Goal: Task Accomplishment & Management: Manage account settings

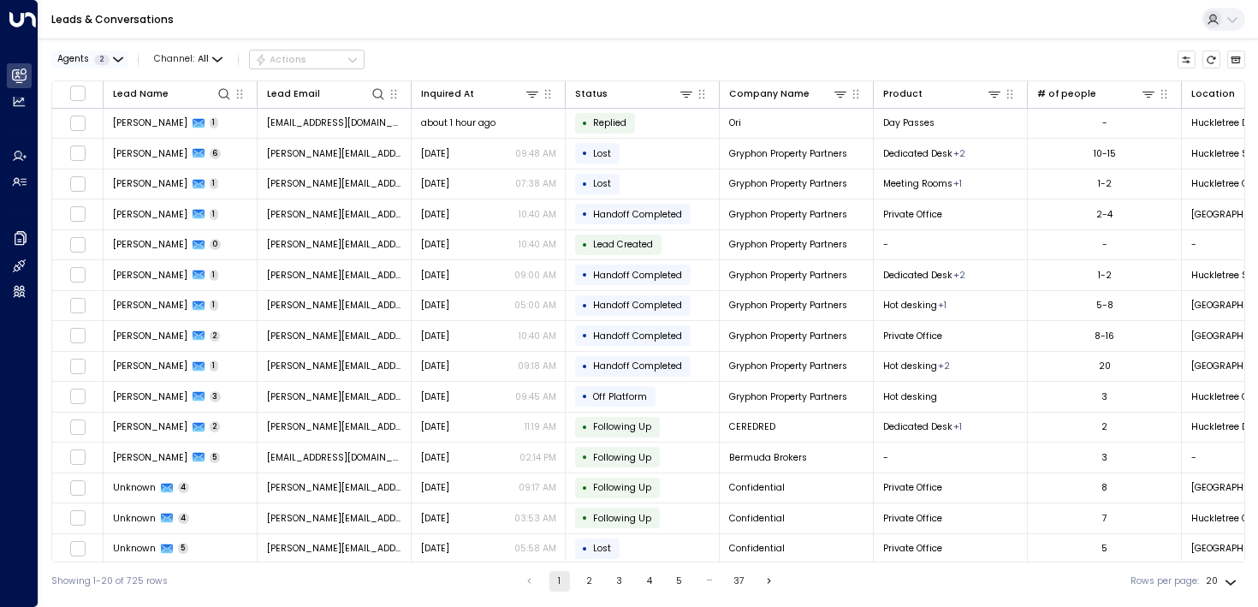
click at [110, 55] on button "Agents 2" at bounding box center [89, 59] width 76 height 18
click at [228, 142] on button "Apply" at bounding box center [221, 137] width 38 height 18
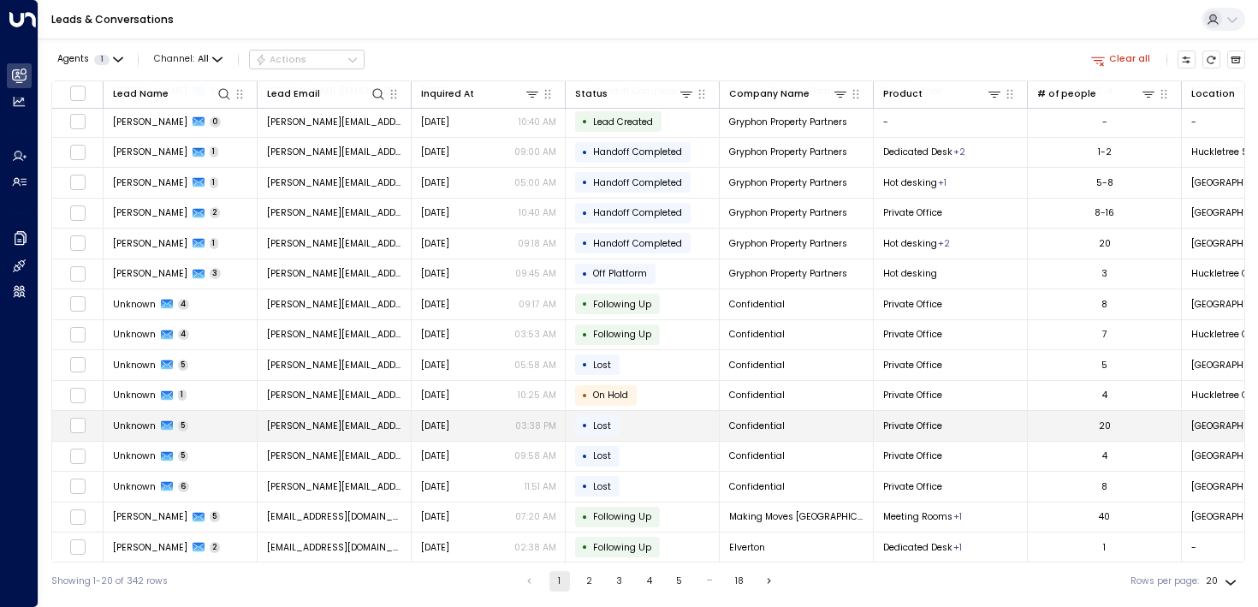
scroll to position [59, 0]
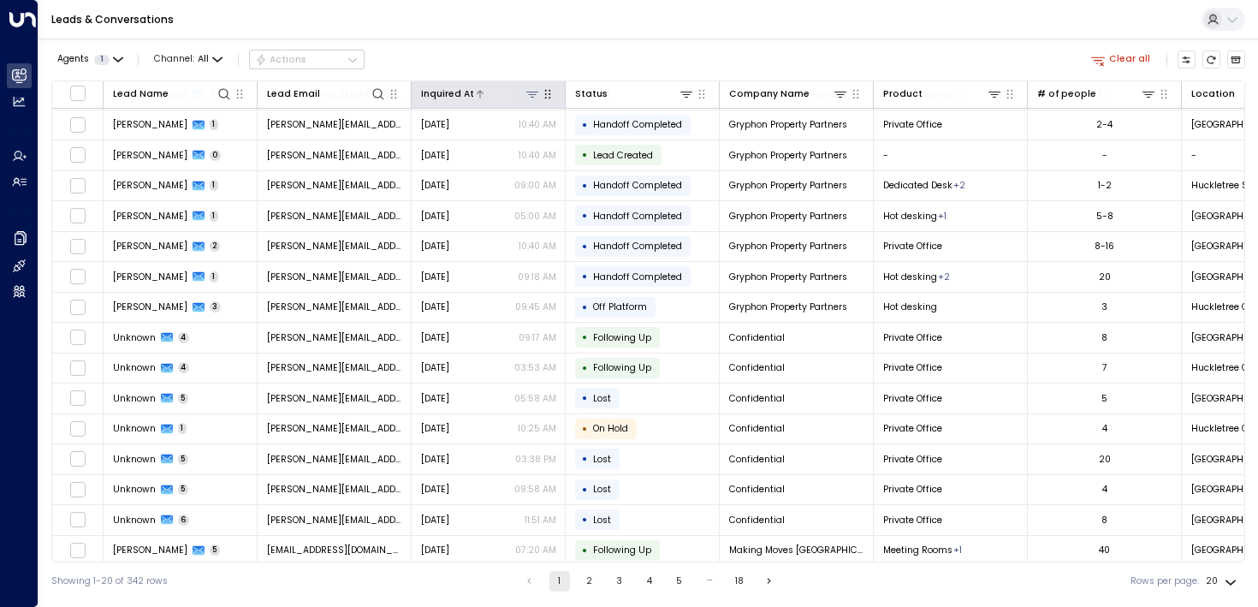
click at [444, 96] on div "Inquired At" at bounding box center [447, 93] width 53 height 15
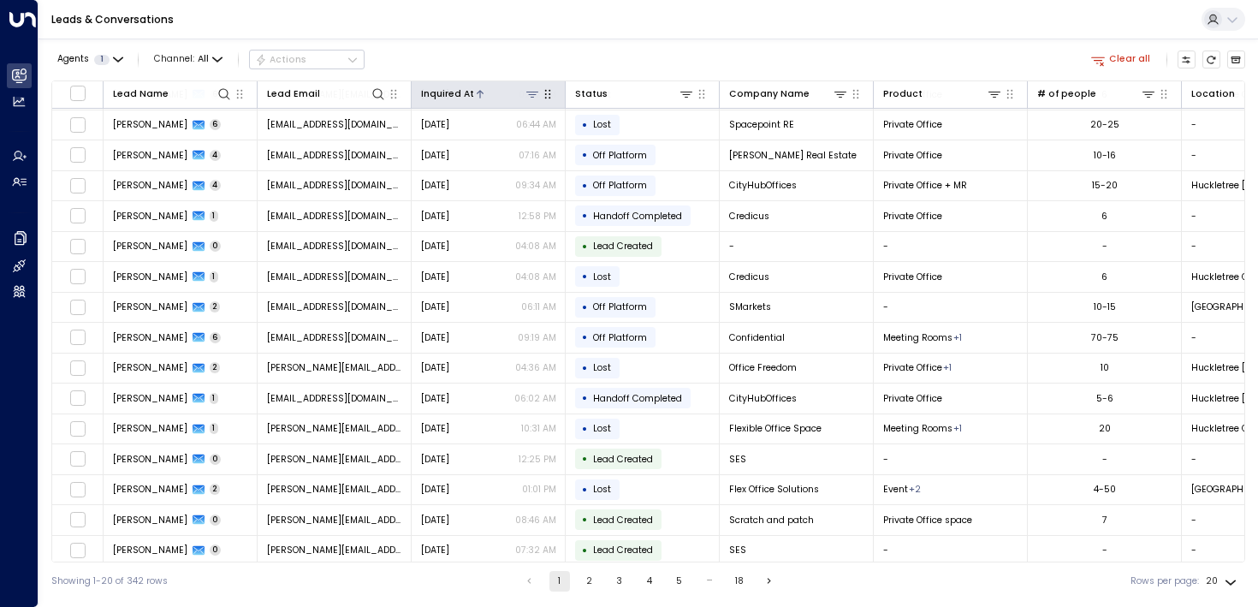
click at [443, 91] on div "Inquired At" at bounding box center [447, 93] width 53 height 15
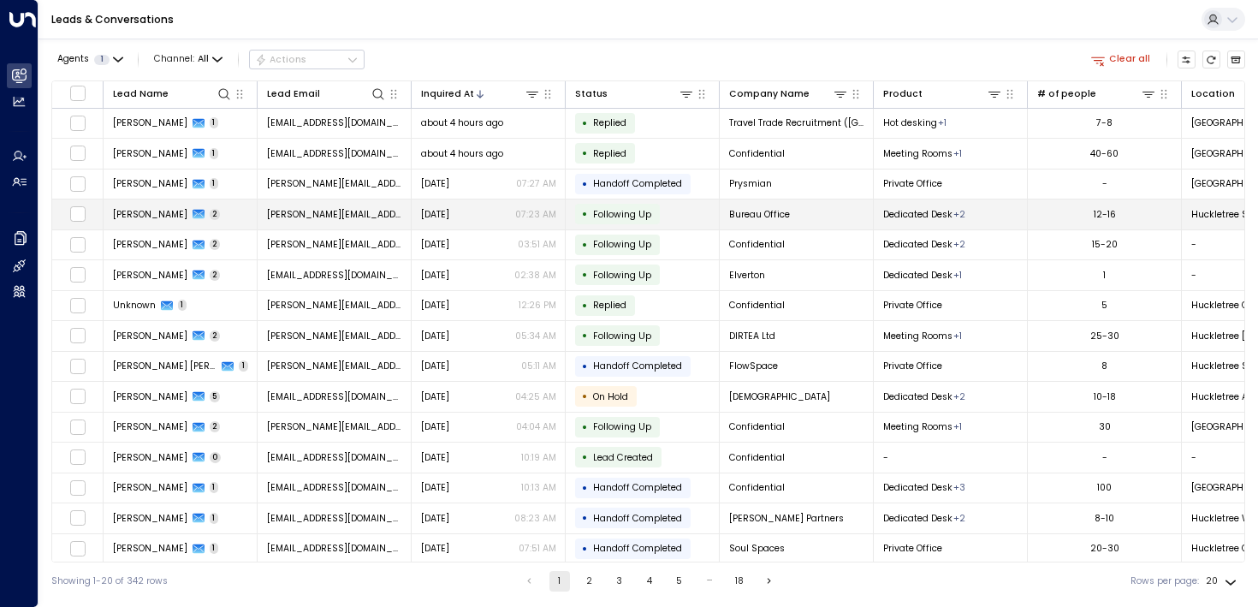
click at [124, 217] on span "[PERSON_NAME]" at bounding box center [150, 214] width 74 height 13
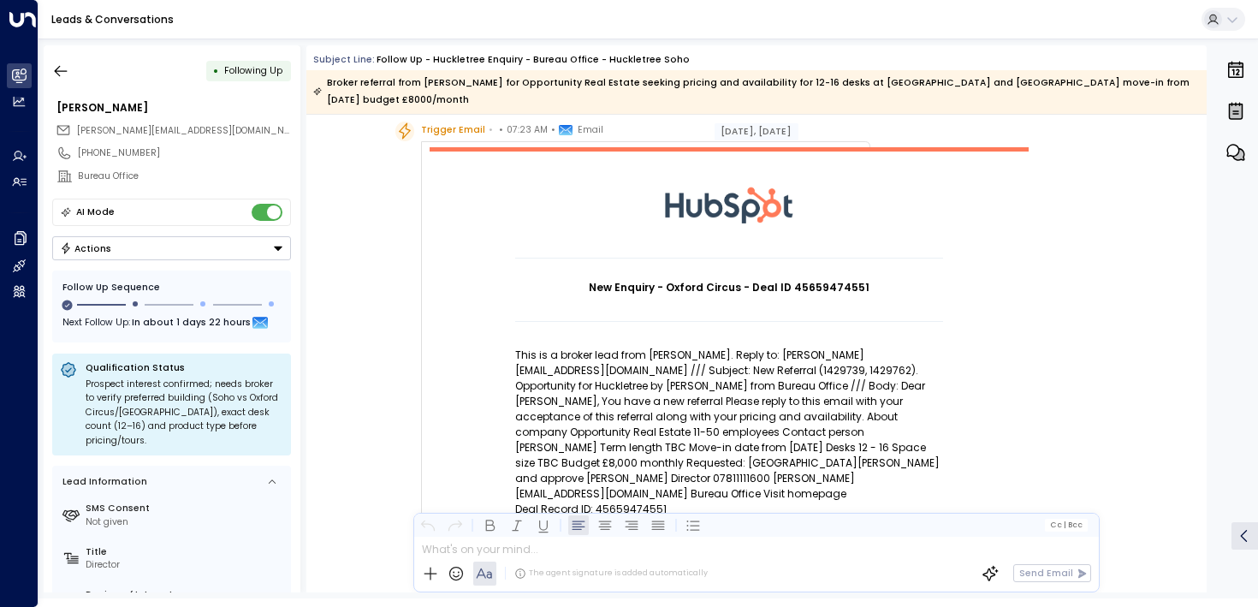
scroll to position [56, 0]
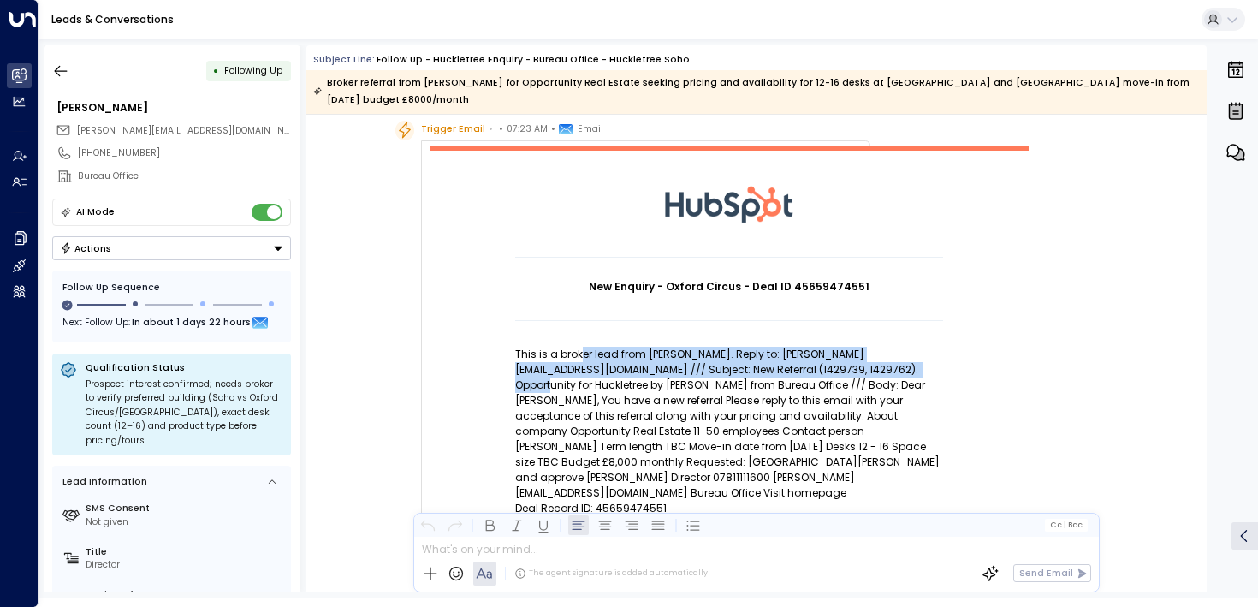
drag, startPoint x: 579, startPoint y: 359, endPoint x: 582, endPoint y: 382, distance: 22.4
click at [582, 382] on p "This is a broker lead from [PERSON_NAME]. Reply to: [PERSON_NAME][EMAIL_ADDRESS…" at bounding box center [729, 424] width 428 height 154
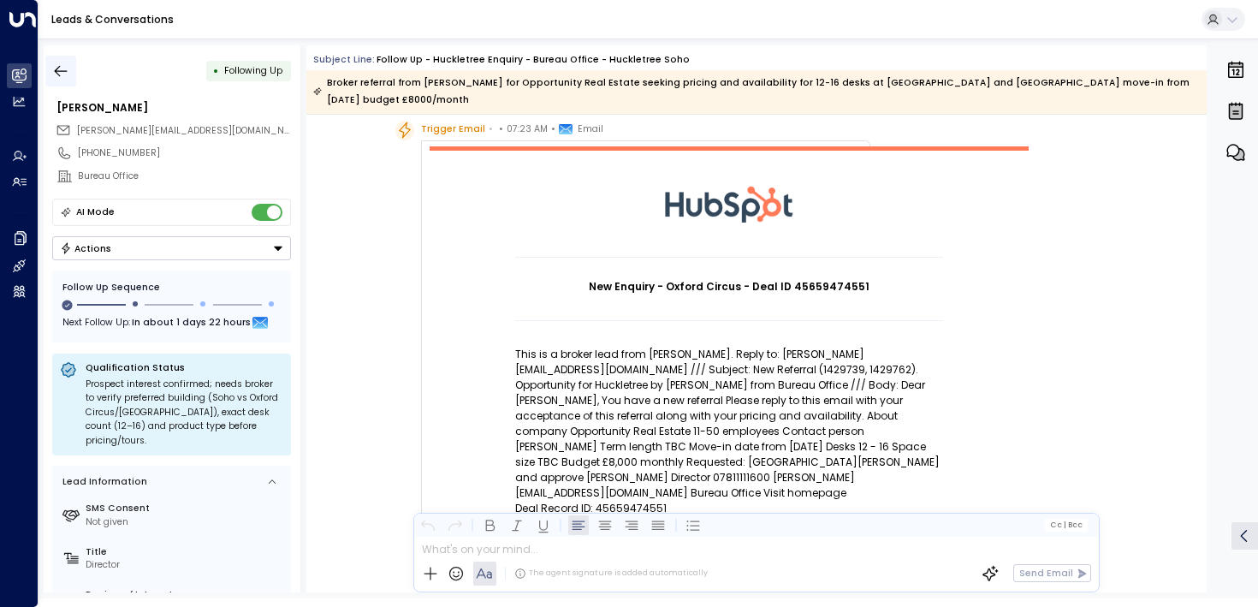
click at [75, 58] on div "• Following Up" at bounding box center [171, 71] width 239 height 31
click at [61, 69] on icon "button" at bounding box center [60, 70] width 17 height 17
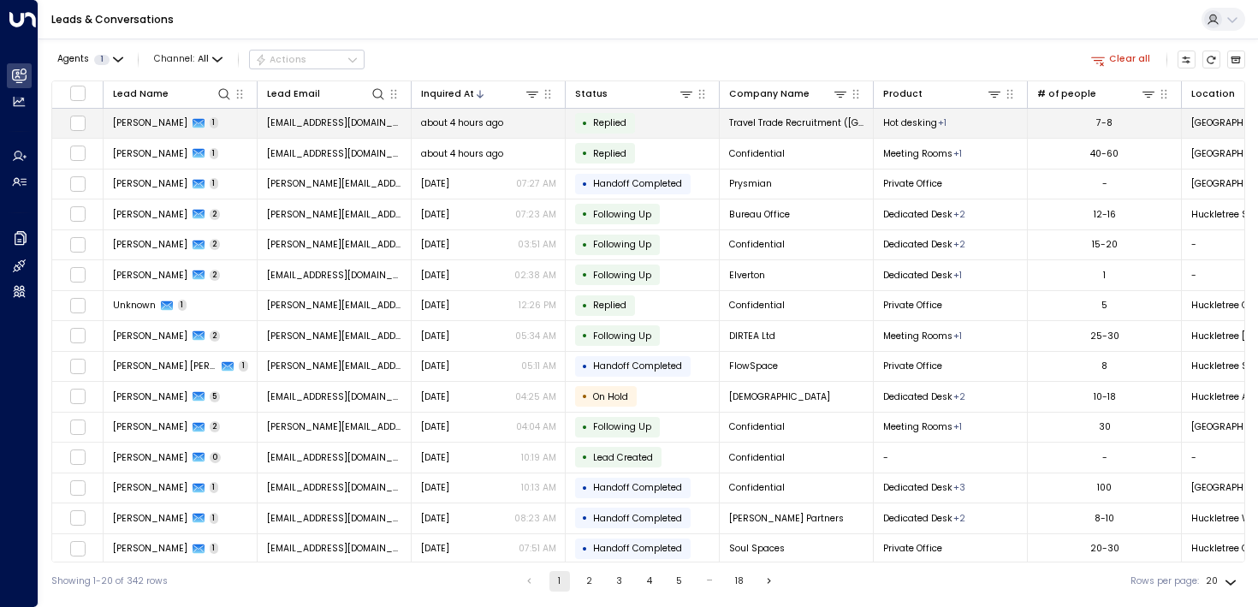
click at [295, 128] on span "[EMAIL_ADDRESS][DOMAIN_NAME]" at bounding box center [334, 122] width 135 height 13
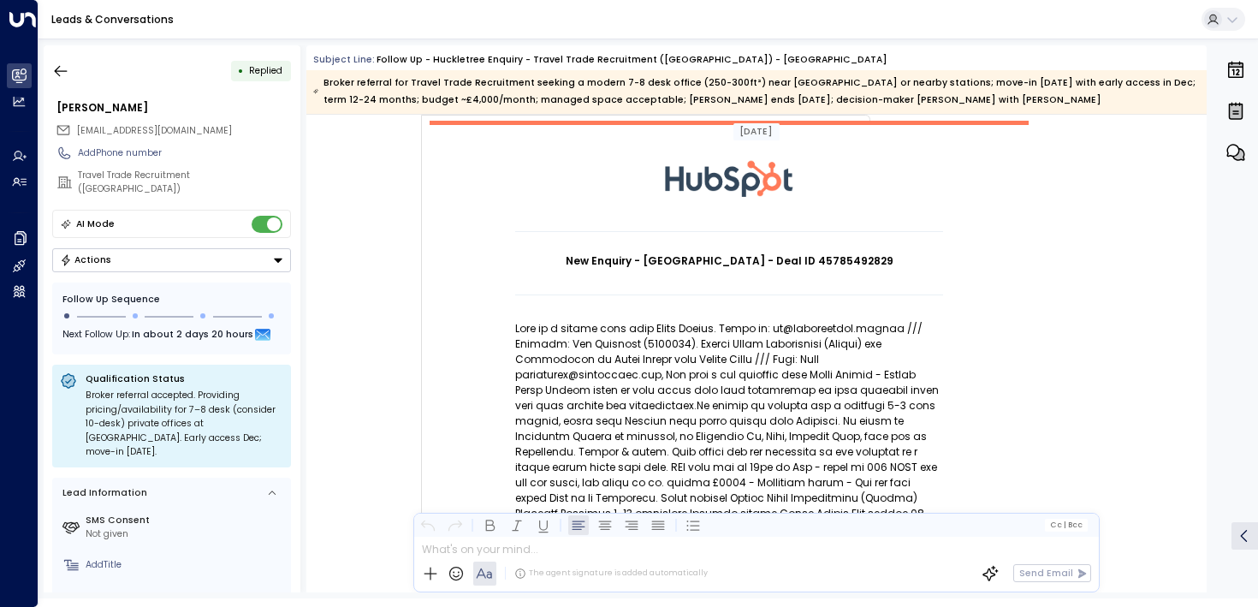
scroll to position [86, 0]
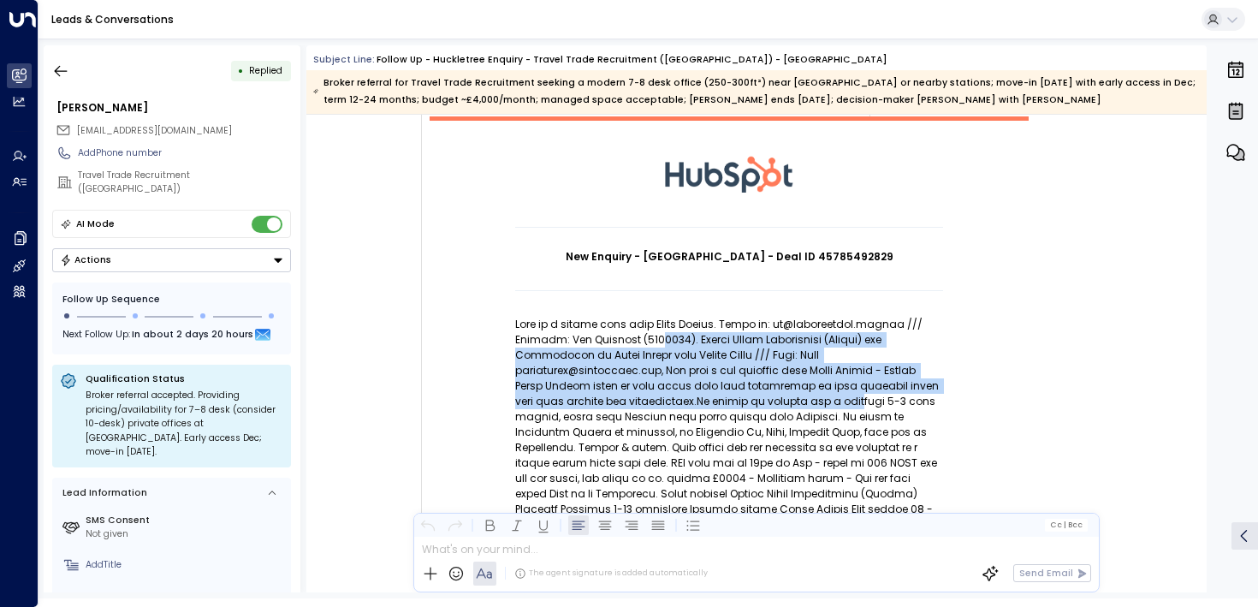
drag, startPoint x: 643, startPoint y: 345, endPoint x: 647, endPoint y: 399, distance: 54.1
click at [647, 399] on p at bounding box center [729, 440] width 428 height 246
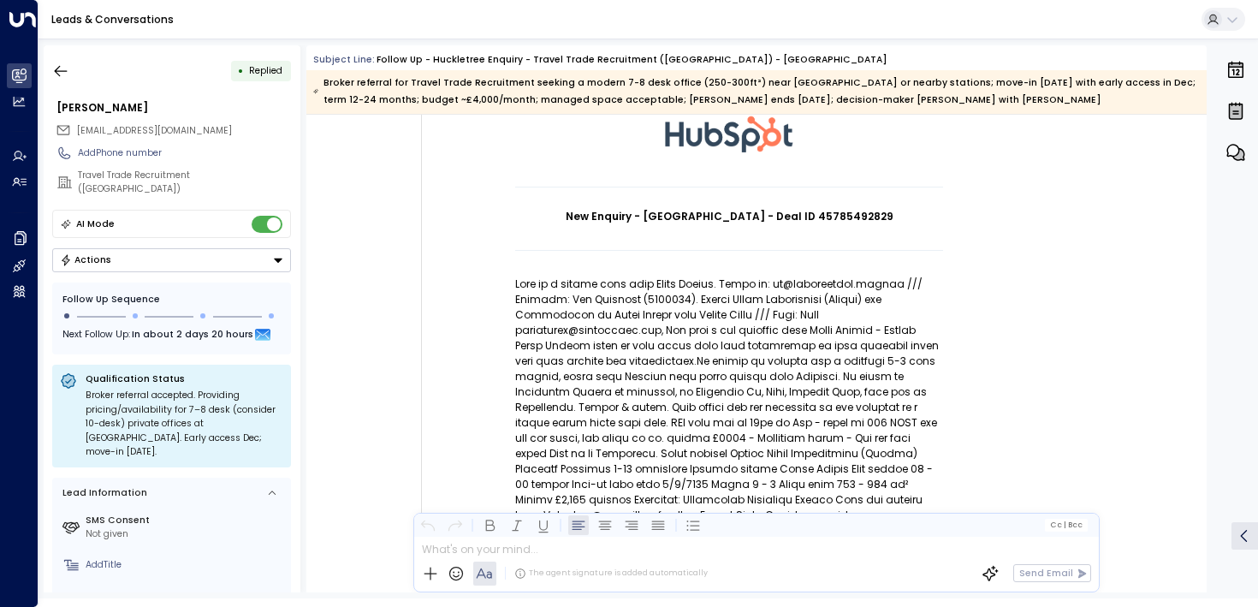
scroll to position [135, 0]
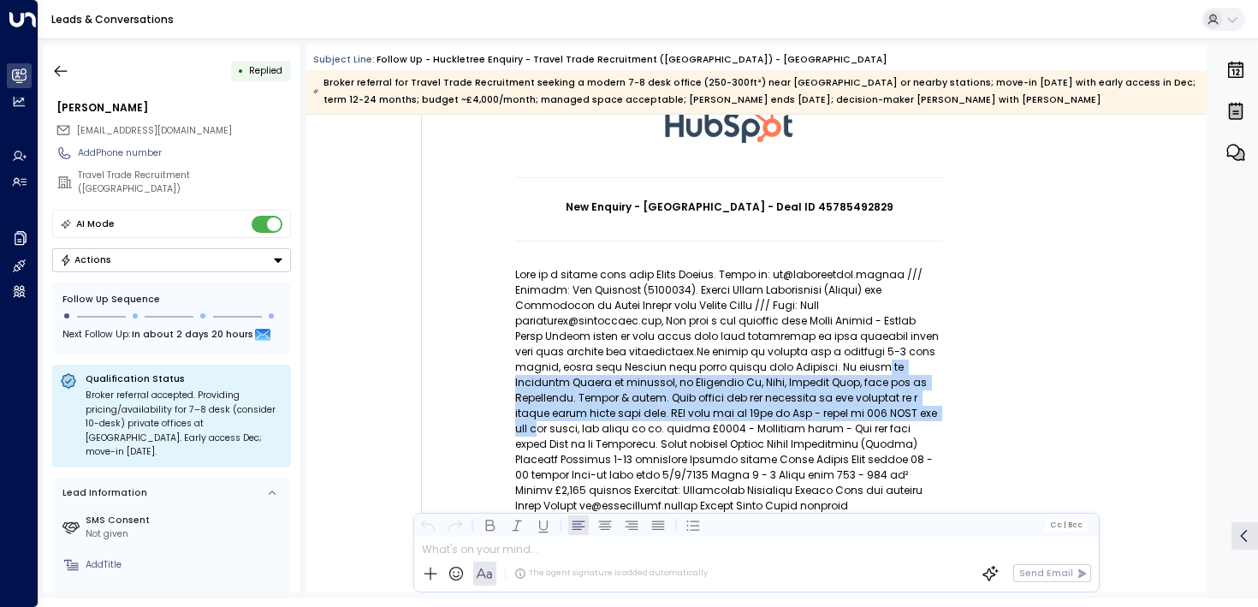
drag, startPoint x: 641, startPoint y: 363, endPoint x: 654, endPoint y: 424, distance: 62.1
click at [654, 424] on p at bounding box center [729, 390] width 428 height 246
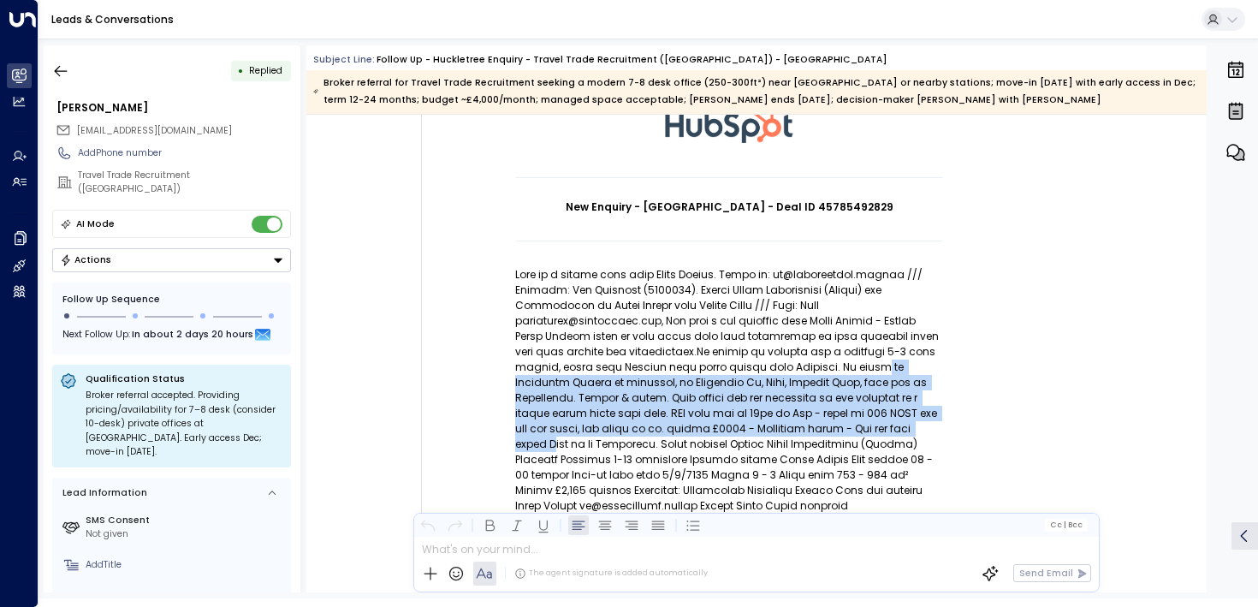
click at [654, 424] on p at bounding box center [729, 390] width 428 height 246
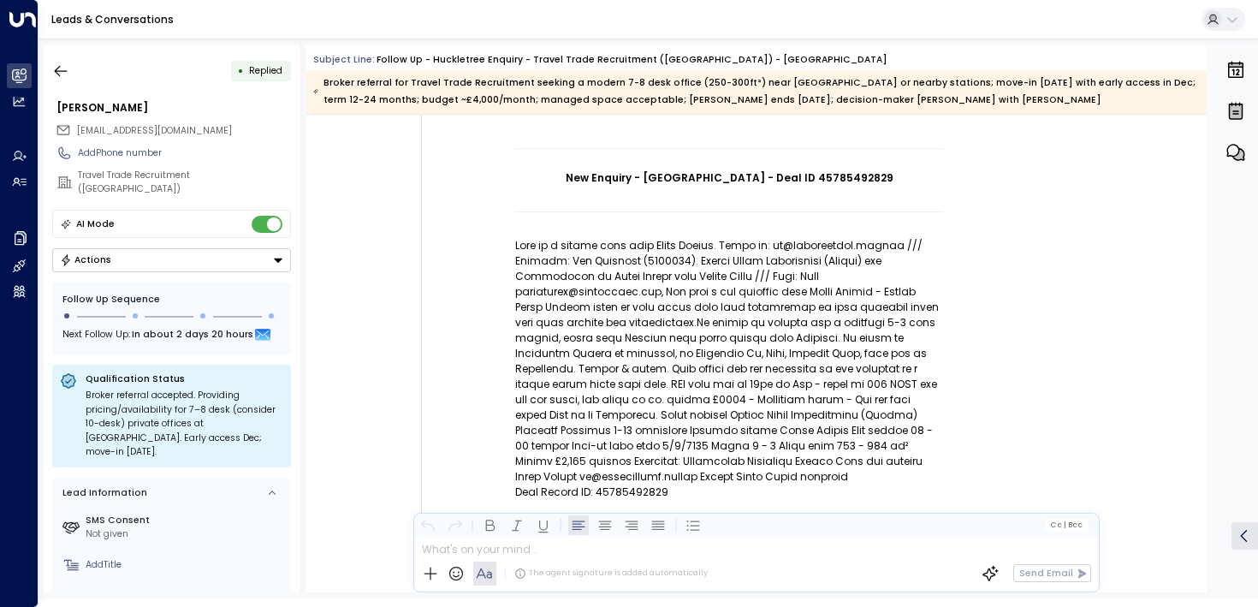
scroll to position [149, 0]
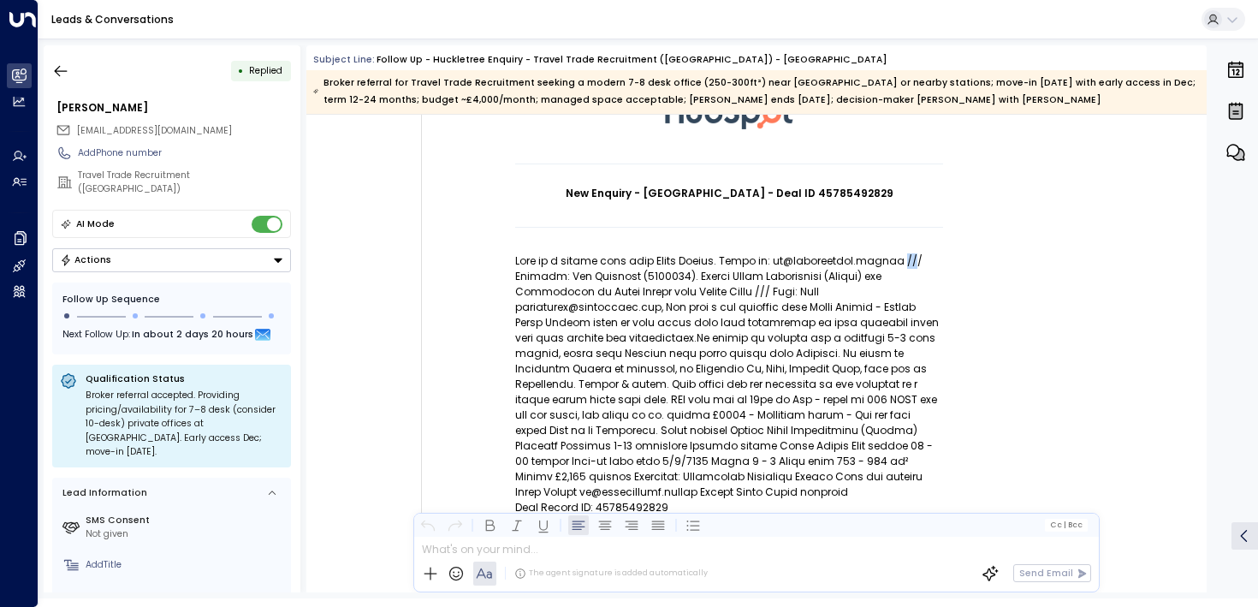
drag, startPoint x: 894, startPoint y: 258, endPoint x: 915, endPoint y: 258, distance: 20.5
click at [915, 258] on p at bounding box center [729, 376] width 428 height 246
click at [908, 258] on p at bounding box center [729, 376] width 428 height 246
click at [575, 250] on td at bounding box center [729, 241] width 428 height 26
drag, startPoint x: 552, startPoint y: 270, endPoint x: 599, endPoint y: 270, distance: 47.1
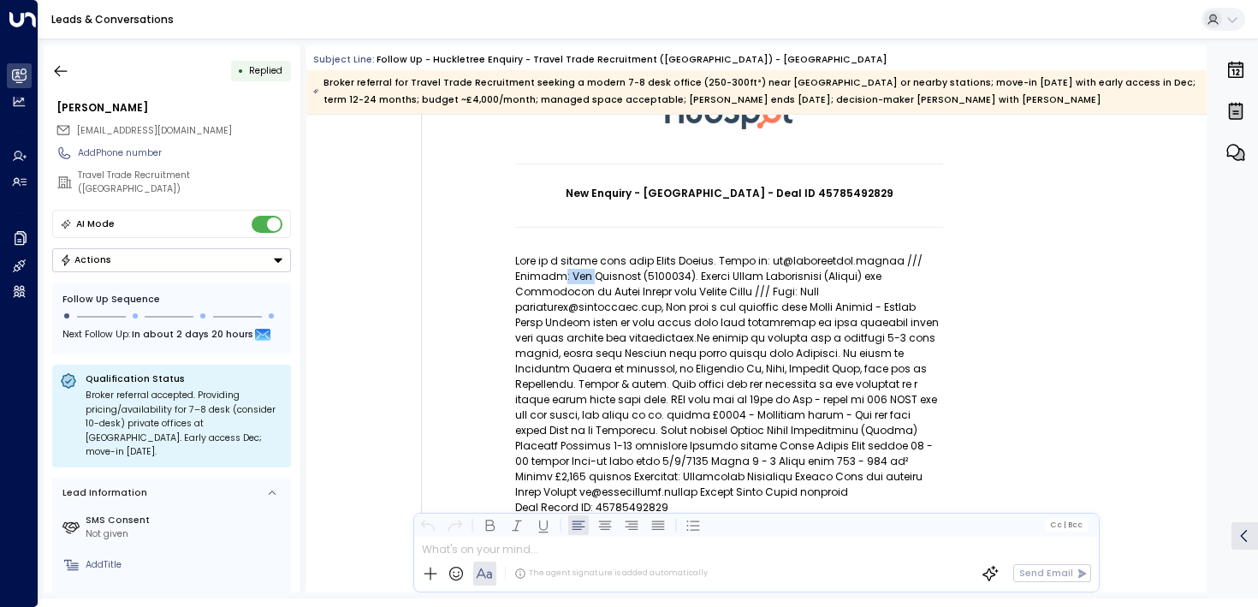
click at [594, 271] on p at bounding box center [729, 376] width 428 height 246
click at [599, 270] on p at bounding box center [729, 376] width 428 height 246
drag, startPoint x: 581, startPoint y: 290, endPoint x: 686, endPoint y: 292, distance: 104.4
click at [686, 292] on p at bounding box center [729, 376] width 428 height 246
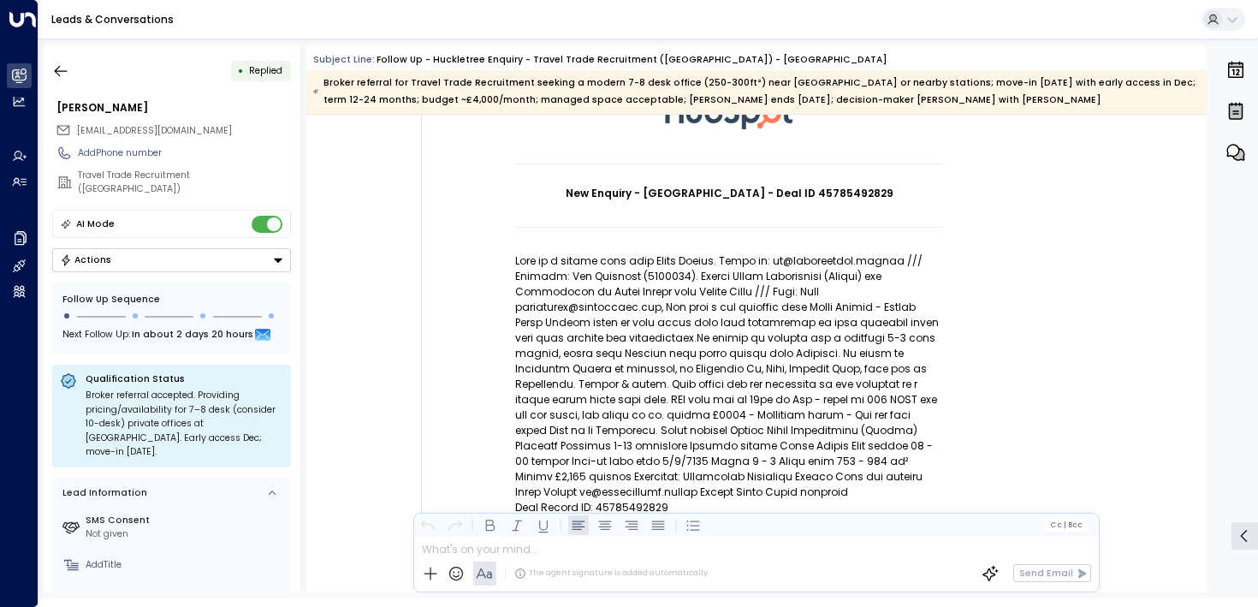
click at [626, 306] on p at bounding box center [729, 376] width 428 height 246
drag, startPoint x: 626, startPoint y: 306, endPoint x: 696, endPoint y: 306, distance: 70.2
click at [696, 306] on p at bounding box center [729, 376] width 428 height 246
click at [54, 62] on icon "button" at bounding box center [60, 70] width 17 height 17
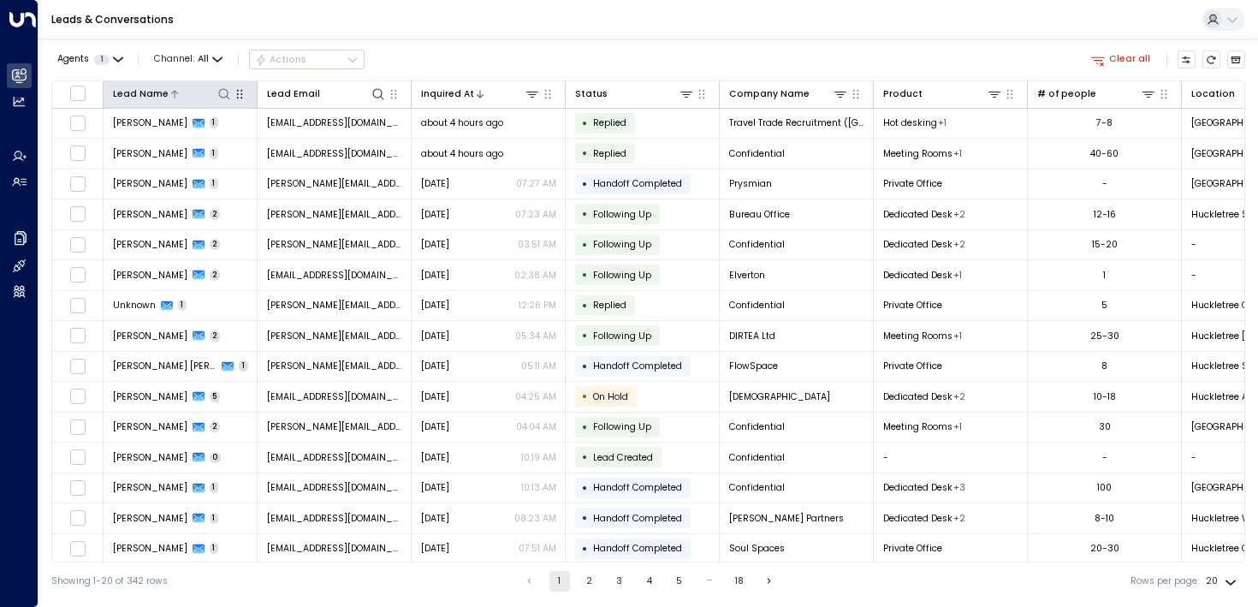
click at [228, 92] on icon at bounding box center [224, 94] width 14 height 14
type input "*****"
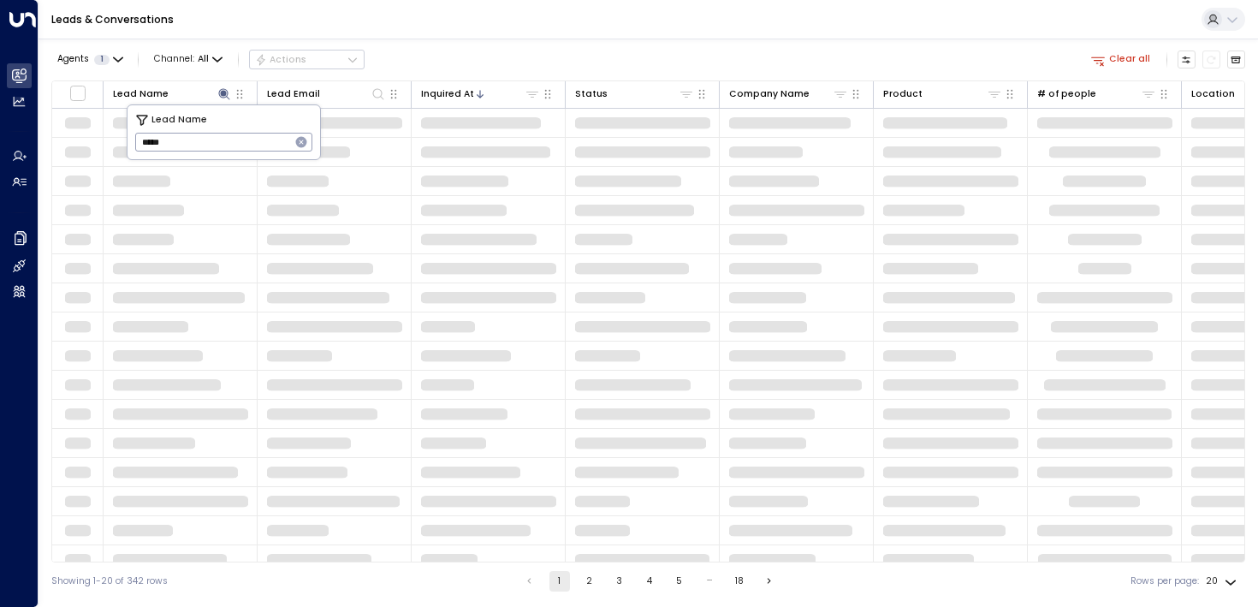
click at [633, 39] on div "Agents 1 Channel: All Actions Clear all Lead Name Lead Email Inquired At Status…" at bounding box center [648, 319] width 1194 height 561
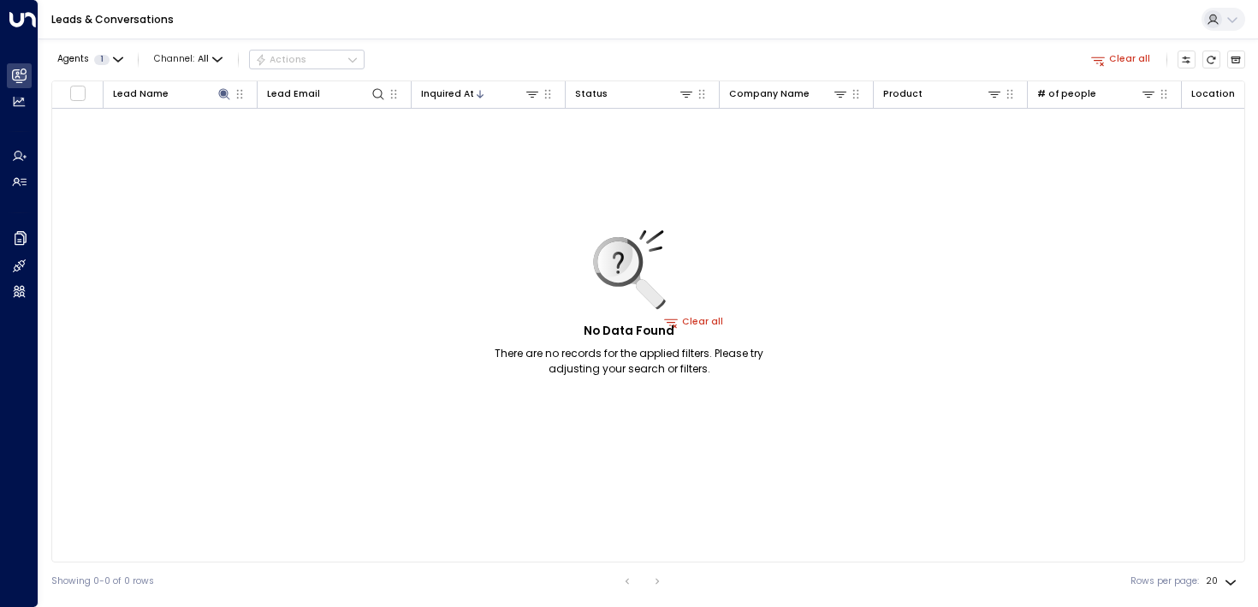
click at [697, 325] on div "No Data Found There are no records for the applied filters. Please try adjustin…" at bounding box center [629, 303] width 321 height 147
click at [697, 324] on div "No Data Found There are no records for the applied filters. Please try adjustin…" at bounding box center [629, 303] width 321 height 147
click at [686, 315] on div "No Data Found There are no records for the applied filters. Please try adjustin…" at bounding box center [629, 303] width 321 height 147
drag, startPoint x: 681, startPoint y: 323, endPoint x: 707, endPoint y: 323, distance: 25.7
click at [693, 323] on div "No Data Found There are no records for the applied filters. Please try adjustin…" at bounding box center [629, 303] width 321 height 147
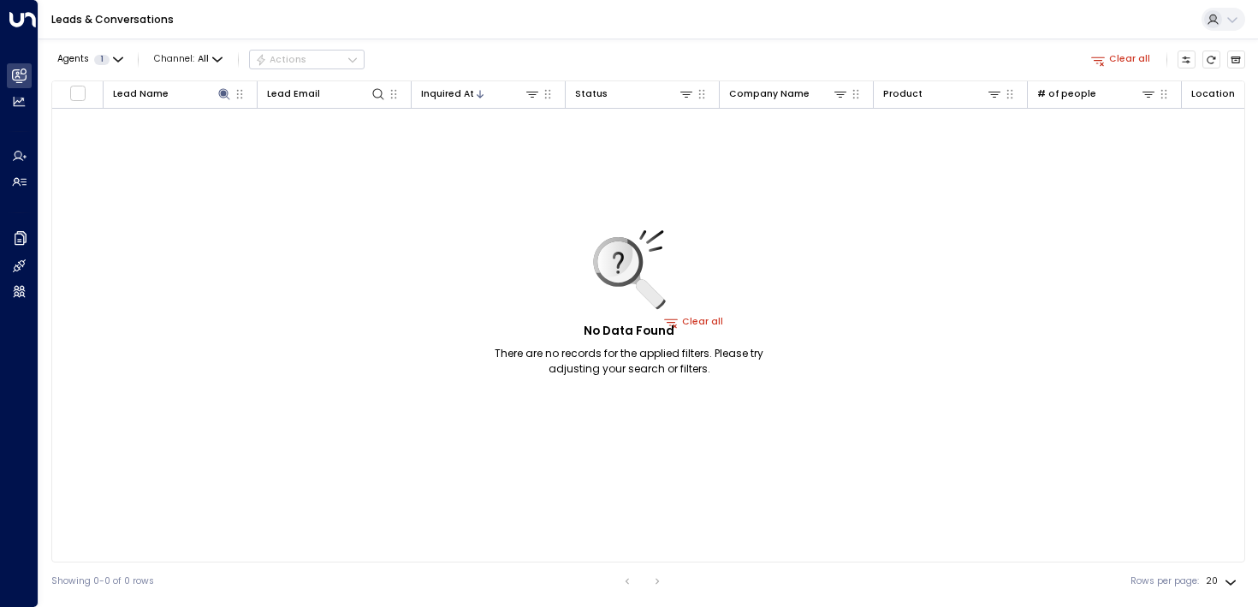
click at [708, 323] on div "No Data Found There are no records for the applied filters. Please try adjustin…" at bounding box center [629, 303] width 321 height 147
drag, startPoint x: 713, startPoint y: 319, endPoint x: 728, endPoint y: 319, distance: 15.4
click at [728, 319] on div "No Data Found There are no records for the applied filters. Please try adjustin…" at bounding box center [629, 303] width 321 height 147
click at [228, 92] on icon at bounding box center [224, 94] width 14 height 14
click at [306, 141] on icon "button" at bounding box center [301, 142] width 11 height 11
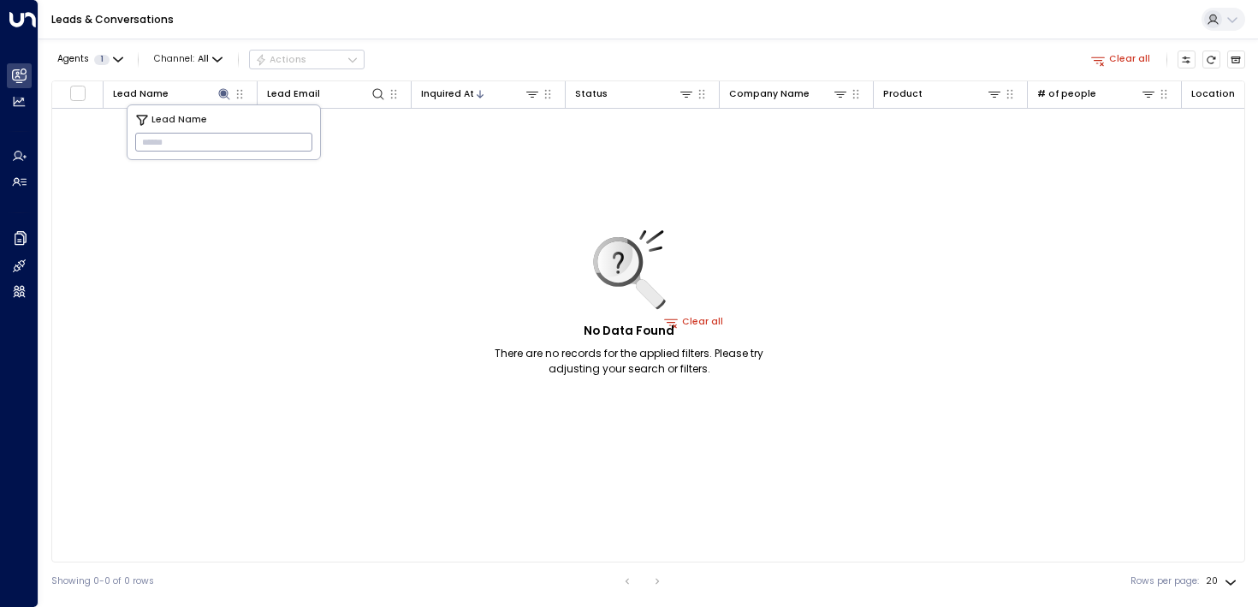
click at [546, 46] on div "Agents 1 Channel: All Actions Clear all" at bounding box center [648, 59] width 1194 height 29
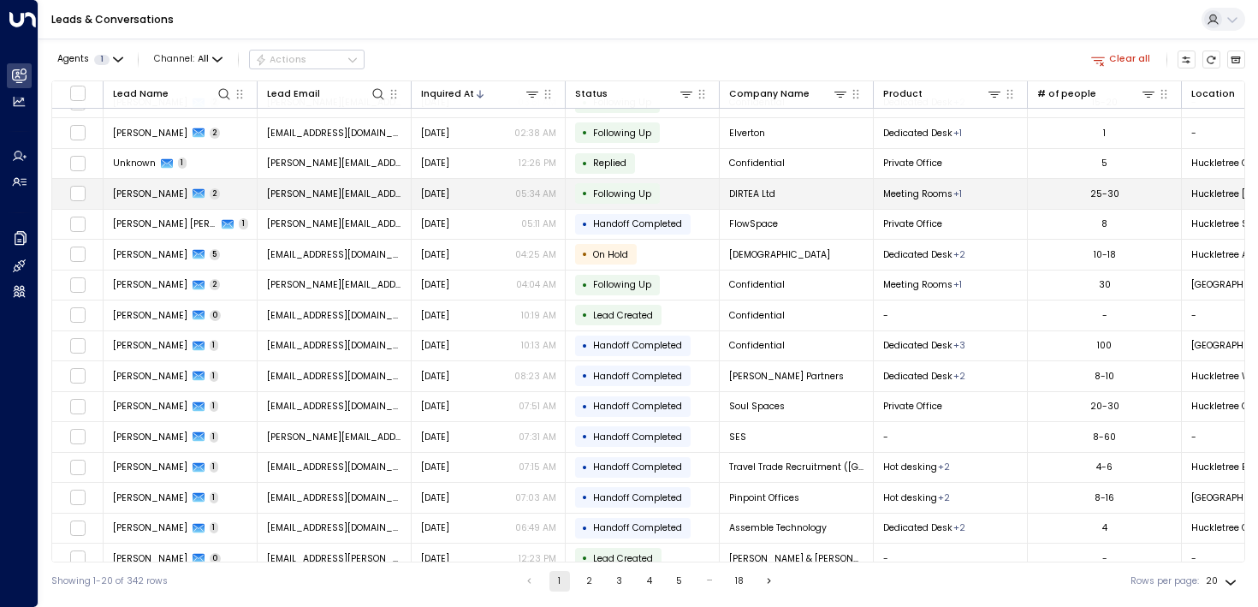
scroll to position [158, 0]
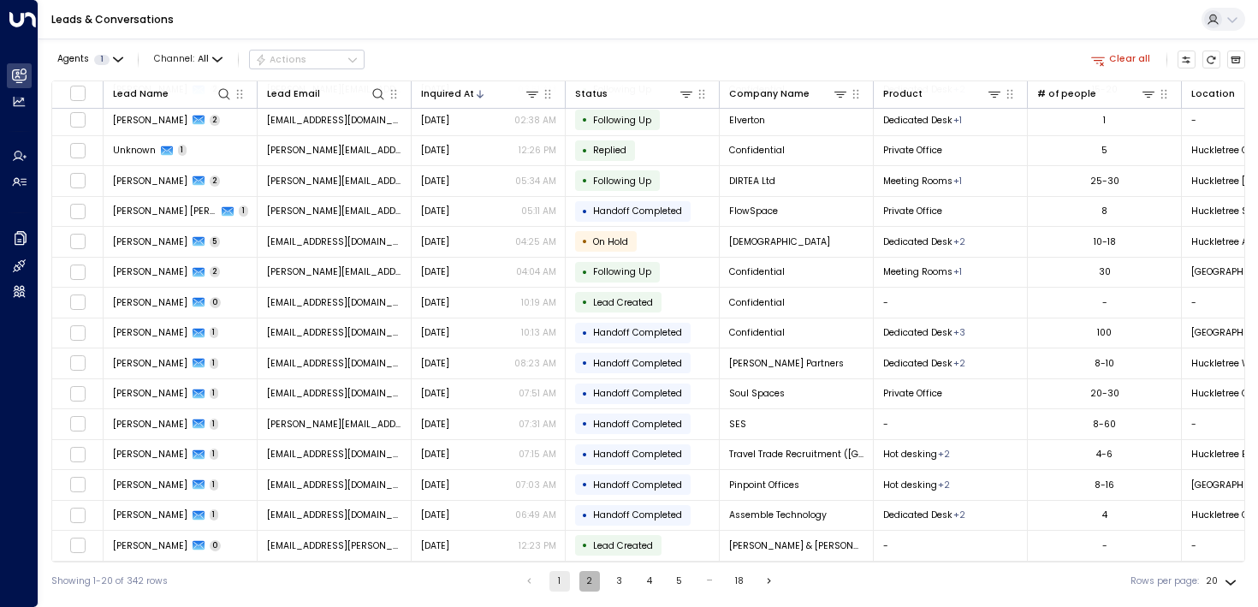
click at [581, 578] on button "2" at bounding box center [589, 581] width 21 height 21
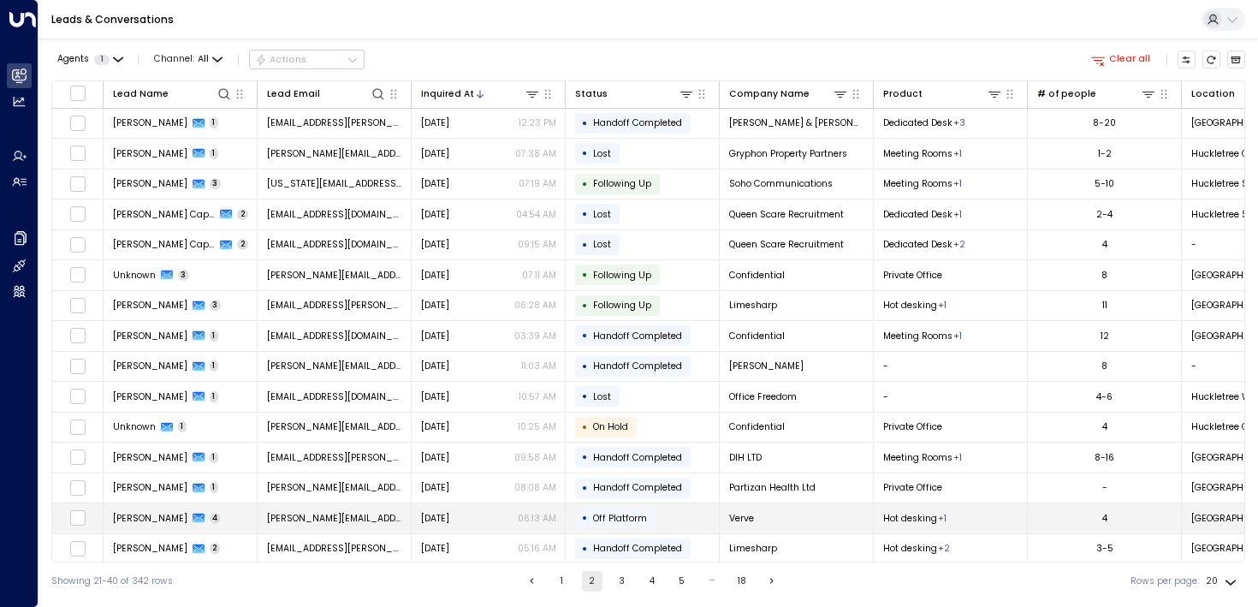
scroll to position [158, 0]
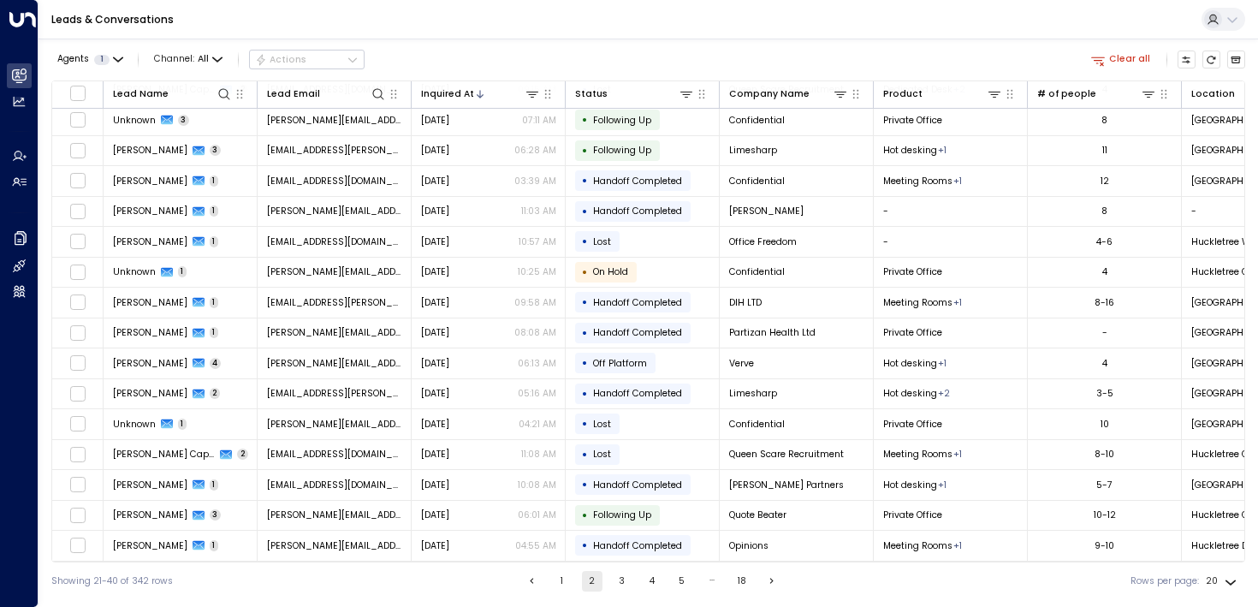
click at [626, 575] on button "3" at bounding box center [622, 581] width 21 height 21
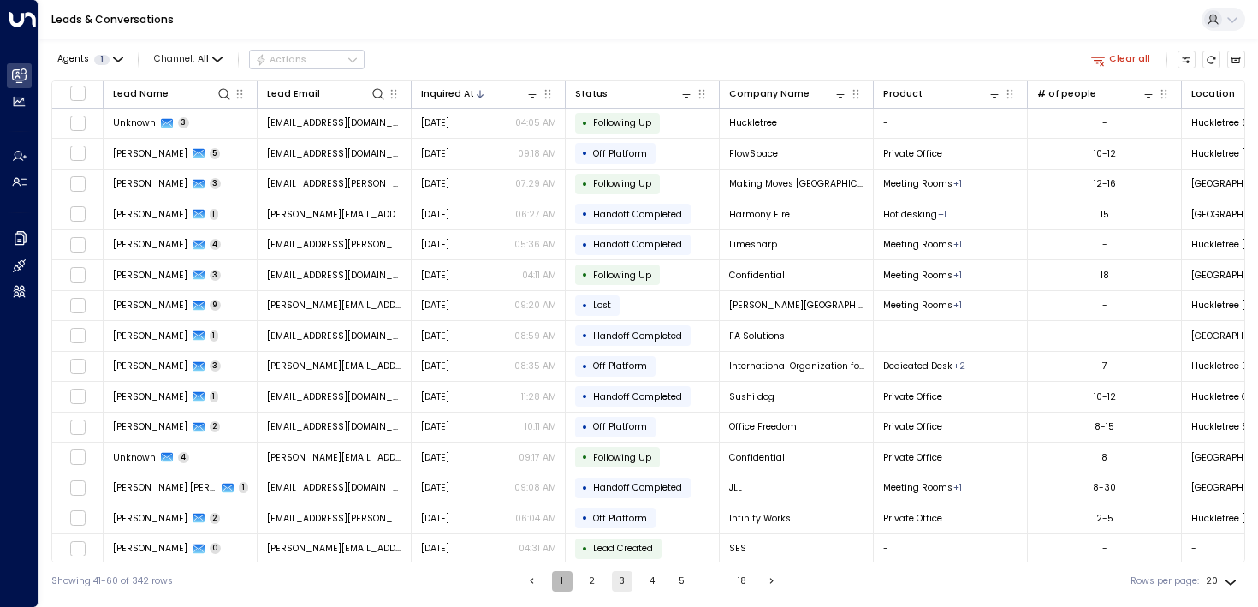
click at [564, 583] on button "1" at bounding box center [562, 581] width 21 height 21
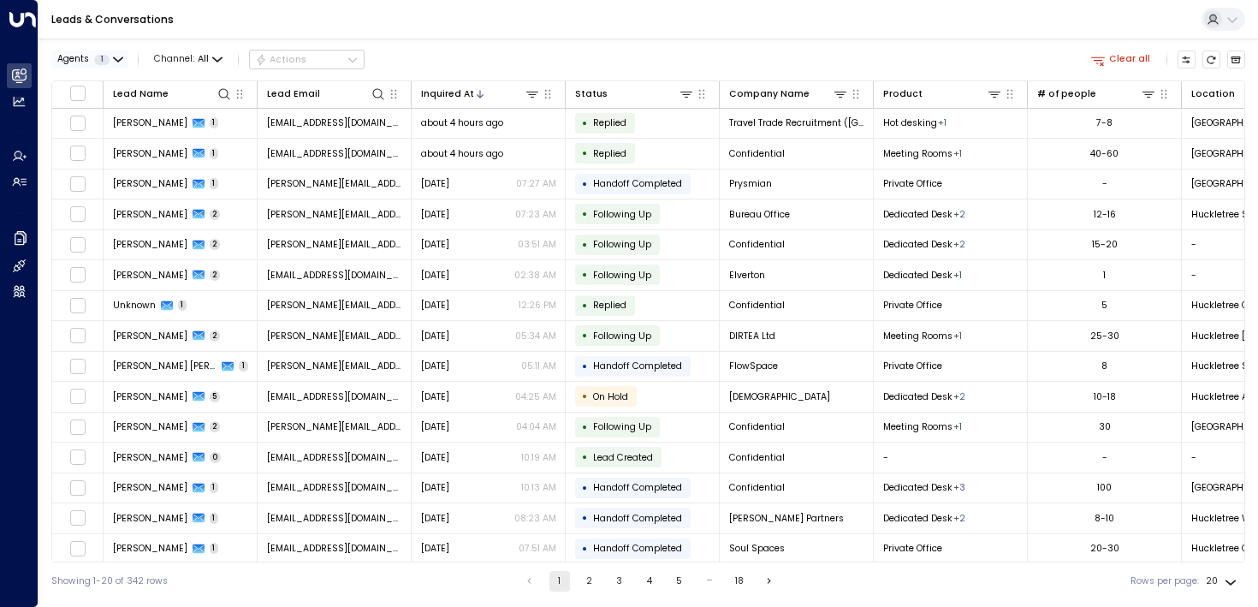
click at [102, 65] on button "Agents 1" at bounding box center [89, 59] width 76 height 18
click at [102, 64] on div at bounding box center [629, 303] width 1258 height 607
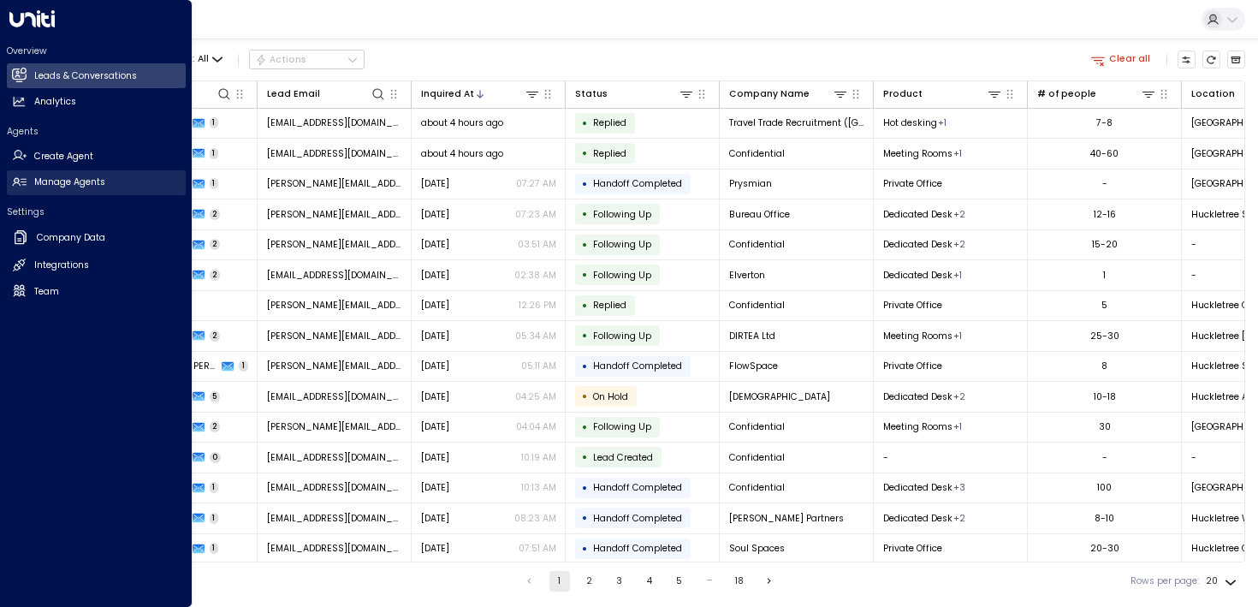
click at [33, 180] on link "Manage Agents Manage Agents" at bounding box center [96, 182] width 179 height 25
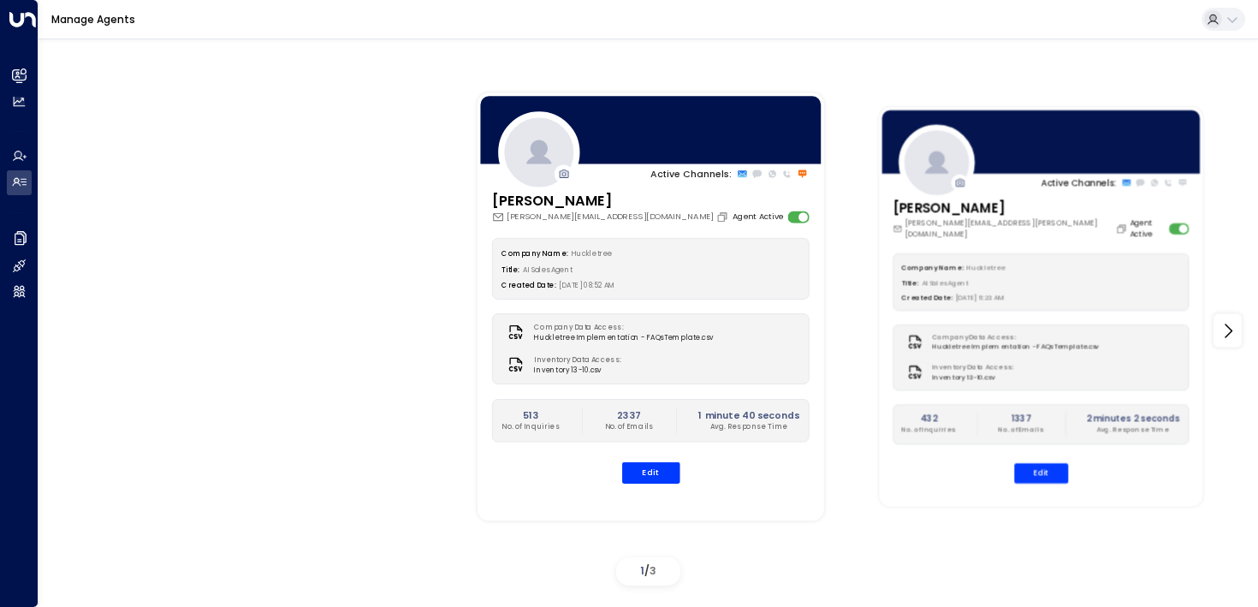
click at [1021, 260] on div "Company Name: Huckletree" at bounding box center [1041, 266] width 278 height 13
click at [1024, 162] on div at bounding box center [1042, 142] width 324 height 68
click at [1029, 463] on button "Edit" at bounding box center [1041, 473] width 54 height 20
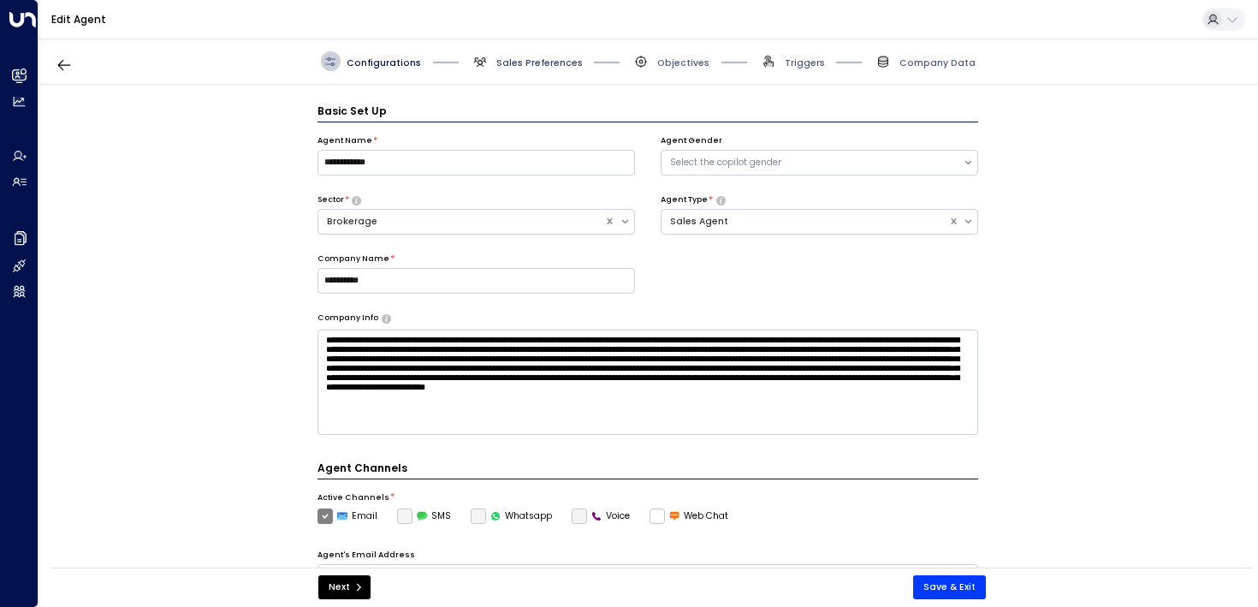
click at [511, 62] on span "Sales Preferences" at bounding box center [539, 62] width 86 height 13
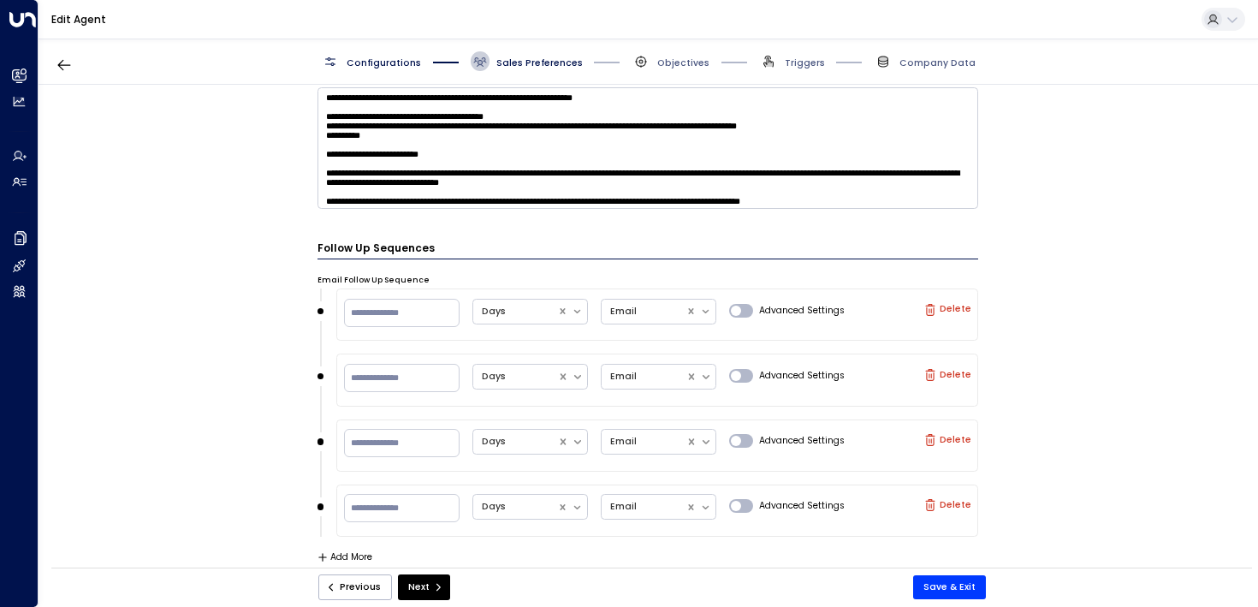
click at [383, 64] on span "Configurations" at bounding box center [384, 62] width 74 height 13
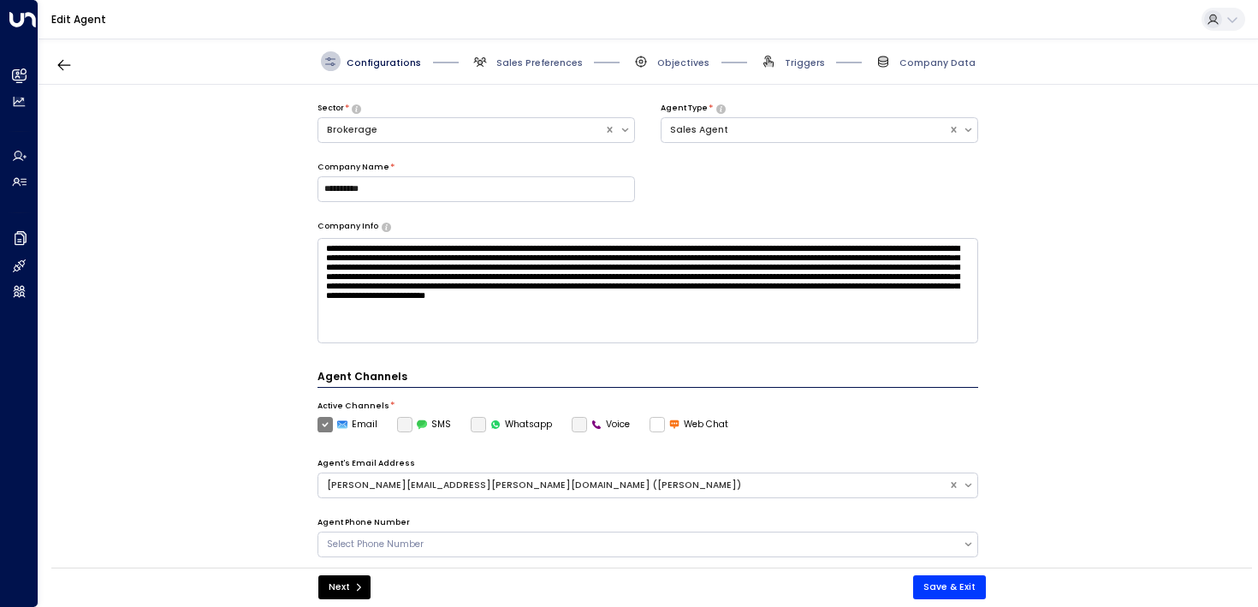
scroll to position [476, 0]
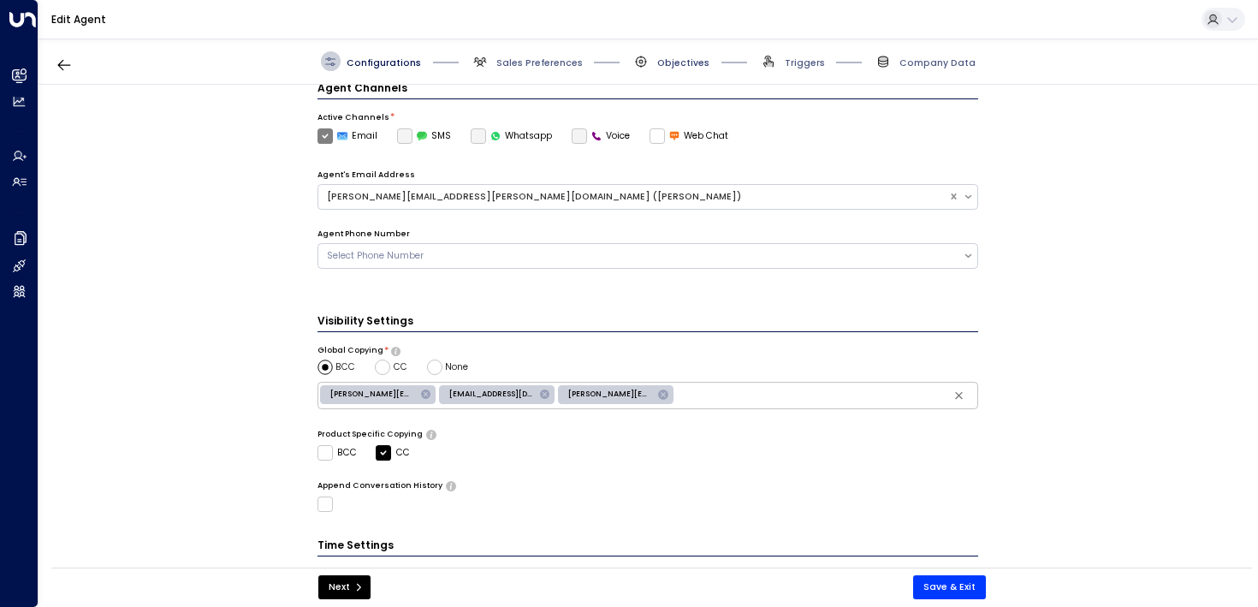
click at [659, 60] on span "Objectives" at bounding box center [683, 62] width 52 height 13
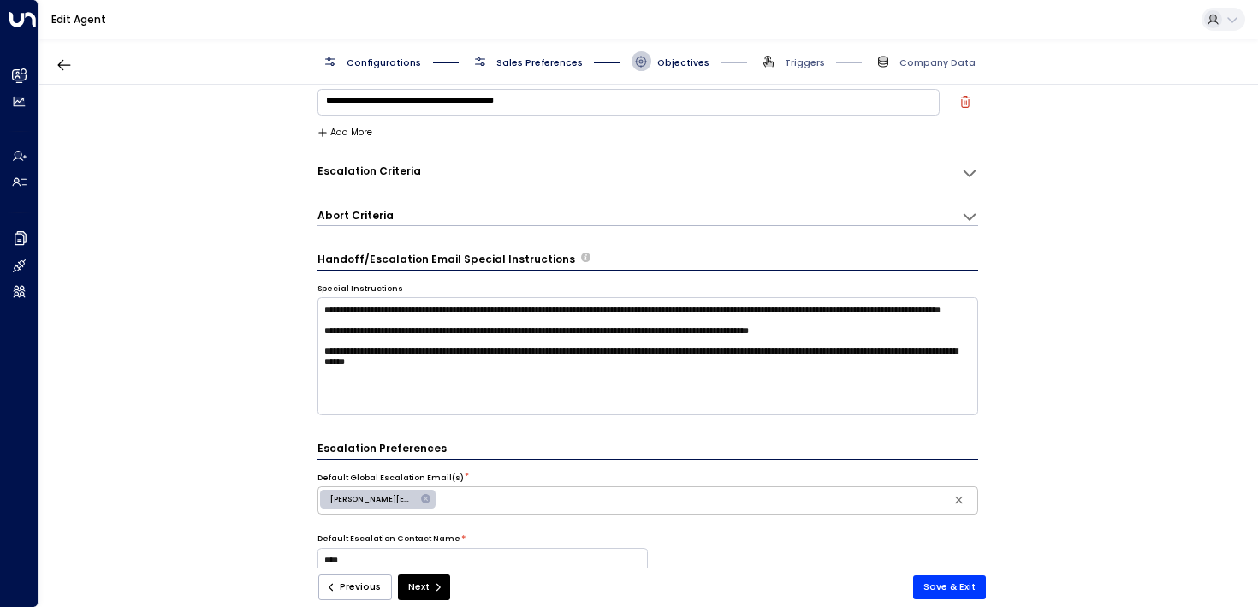
scroll to position [727, 0]
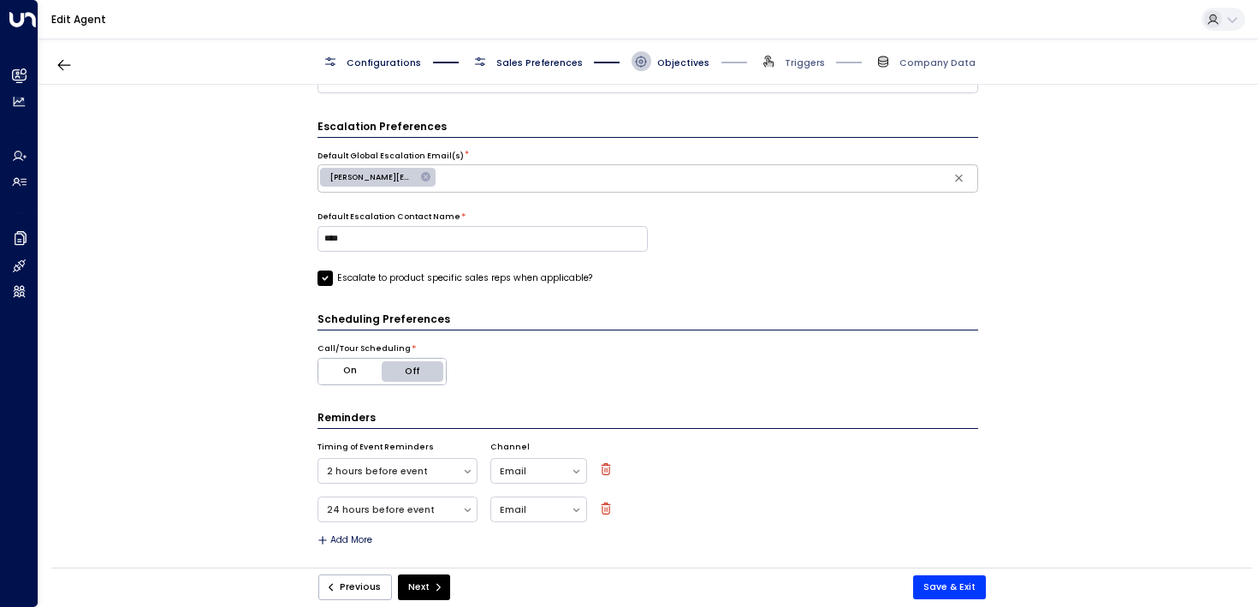
click at [330, 366] on button "On" at bounding box center [350, 372] width 64 height 26
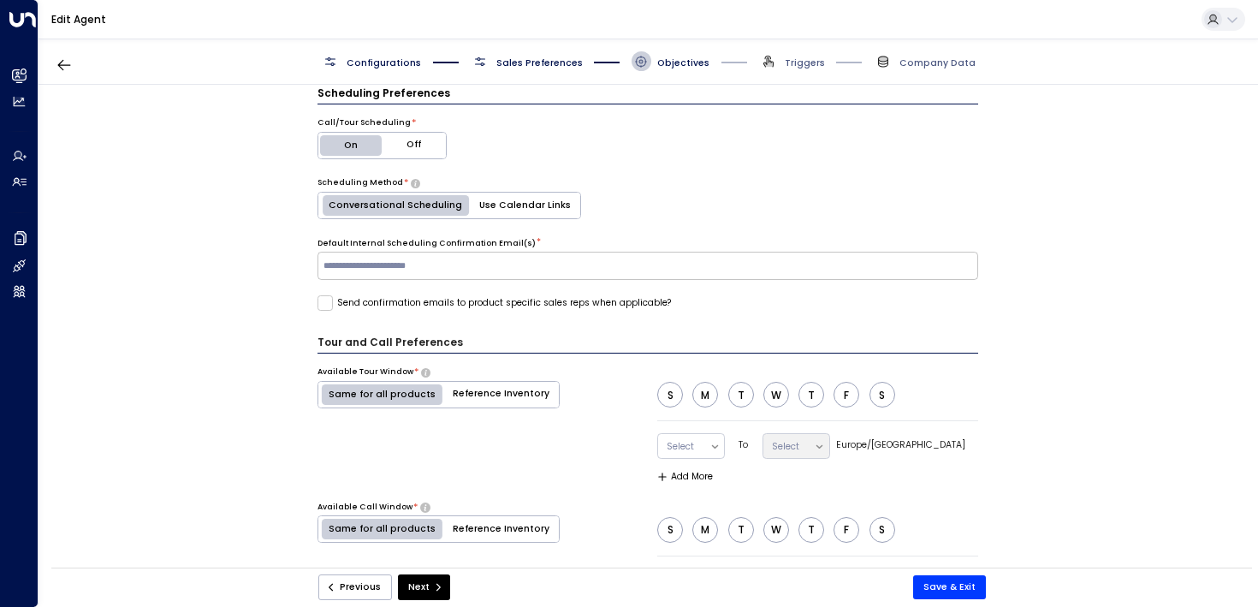
scroll to position [1065, 0]
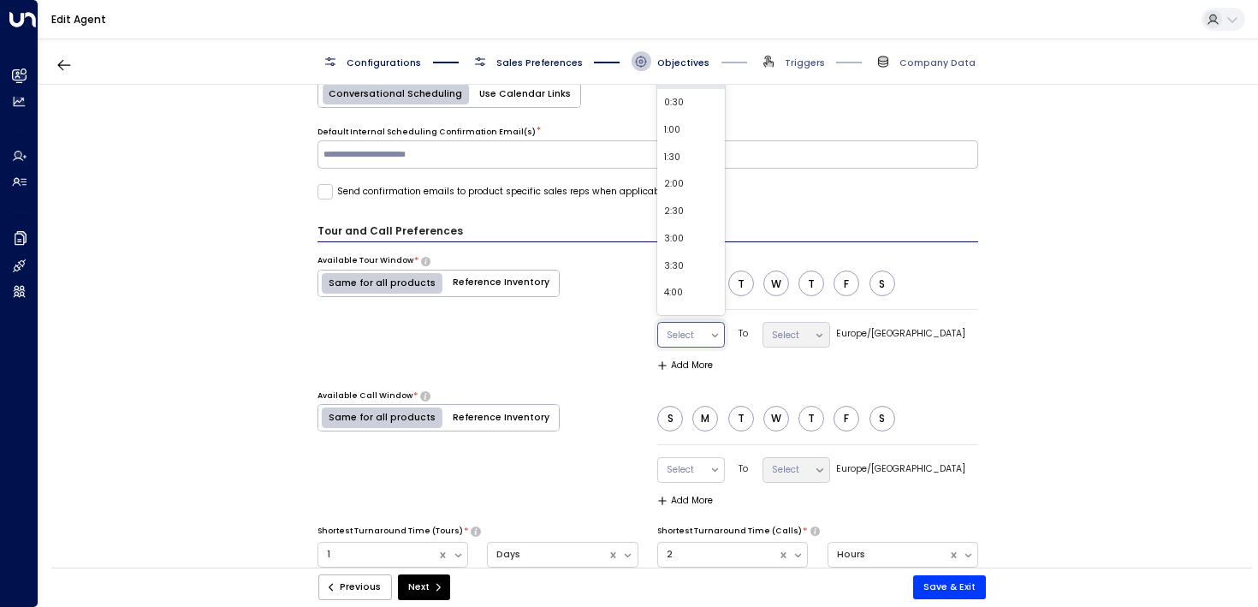
click at [710, 338] on div "Select" at bounding box center [683, 336] width 51 height 24
click at [486, 384] on div "Tour and Call Preferences Available Tour Window * Same for all products Referen…" at bounding box center [649, 400] width 662 height 354
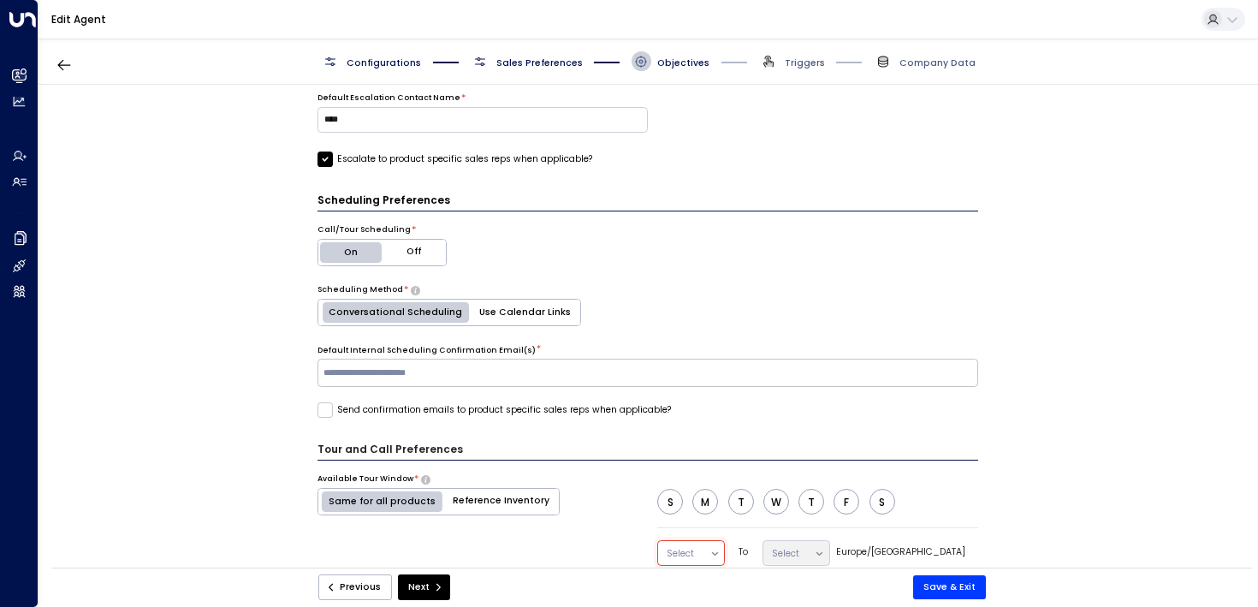
scroll to position [785, 0]
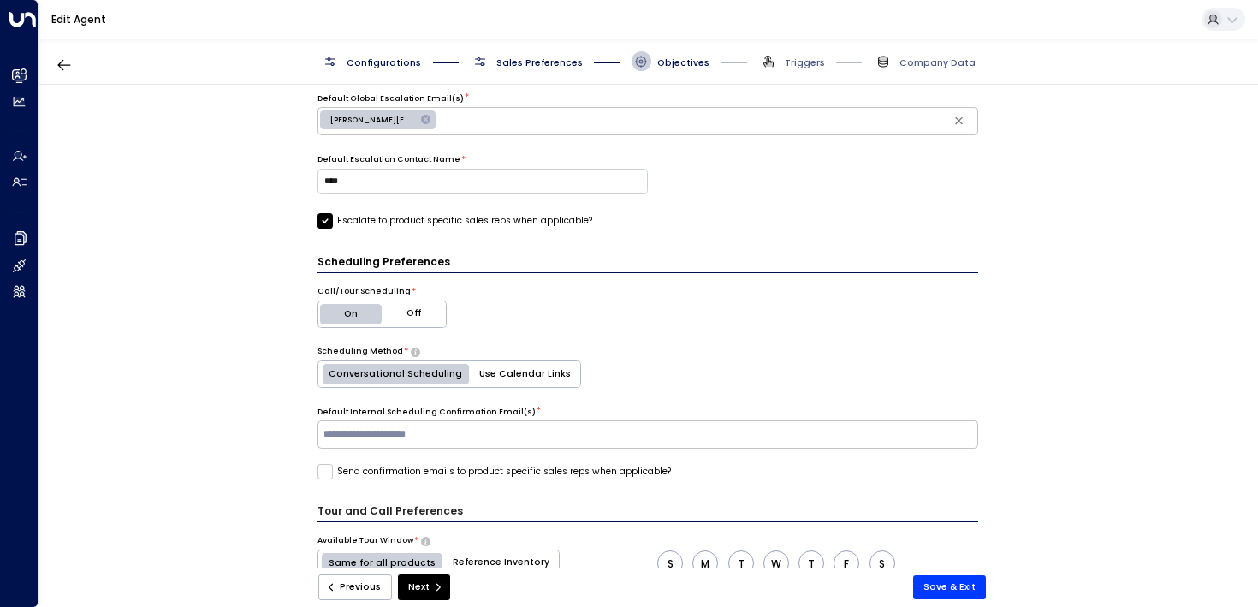
click at [417, 435] on input "text" at bounding box center [647, 434] width 655 height 21
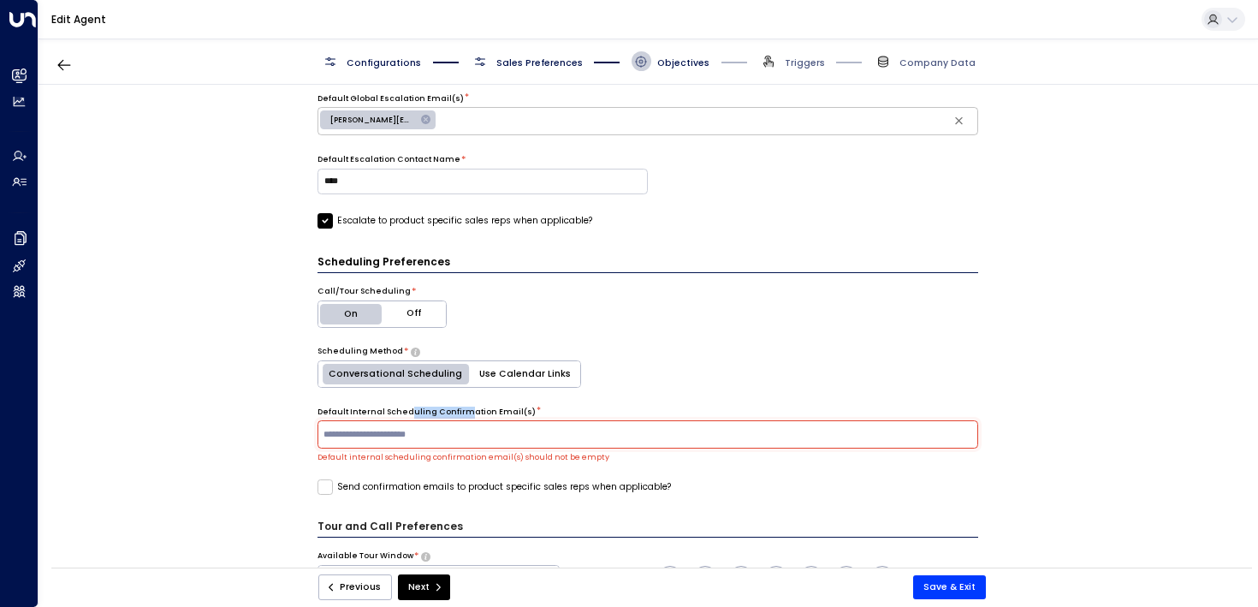
drag, startPoint x: 399, startPoint y: 414, endPoint x: 453, endPoint y: 414, distance: 53.9
click at [453, 414] on label "Default Internal Scheduling Confirmation Email(s)" at bounding box center [427, 413] width 218 height 12
click at [332, 431] on input "text" at bounding box center [647, 434] width 655 height 21
click at [199, 425] on div "**********" at bounding box center [648, 330] width 1219 height 491
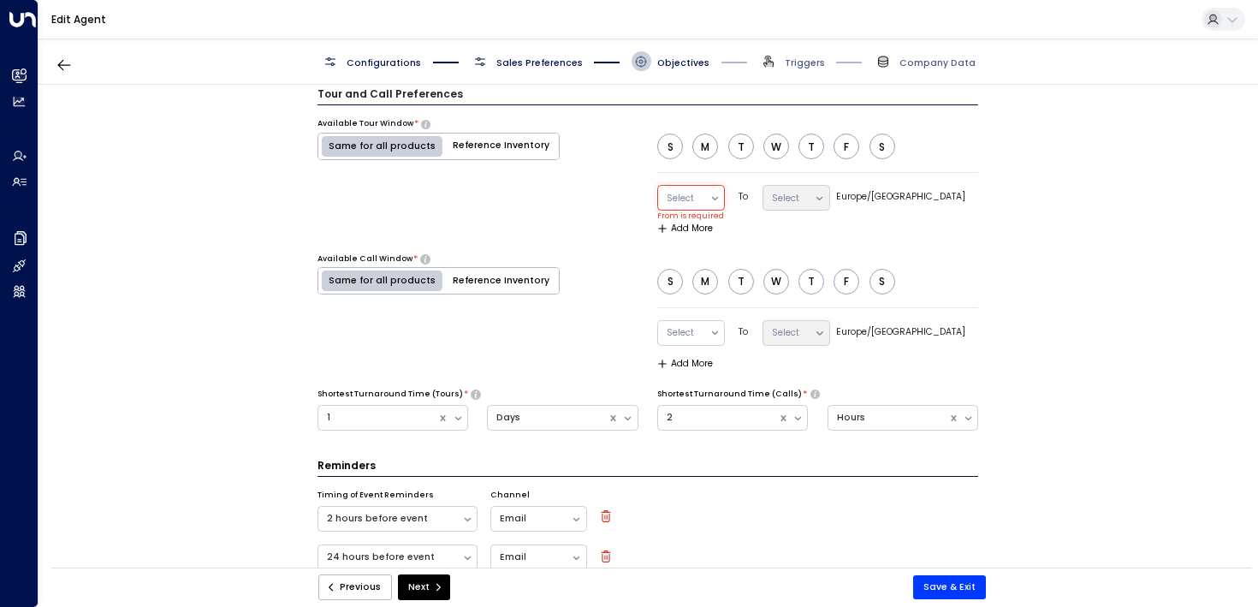
scroll to position [1197, 0]
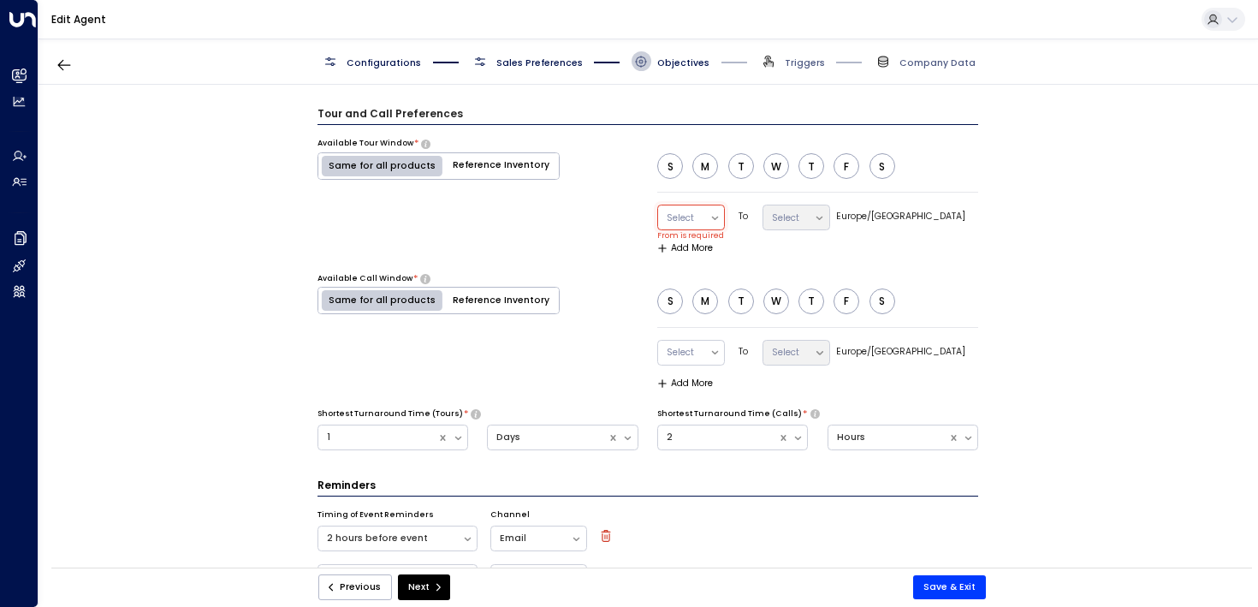
click at [585, 283] on div "Available Call Window * Same for all products Reference Inventory S M T W T F S…" at bounding box center [649, 331] width 662 height 116
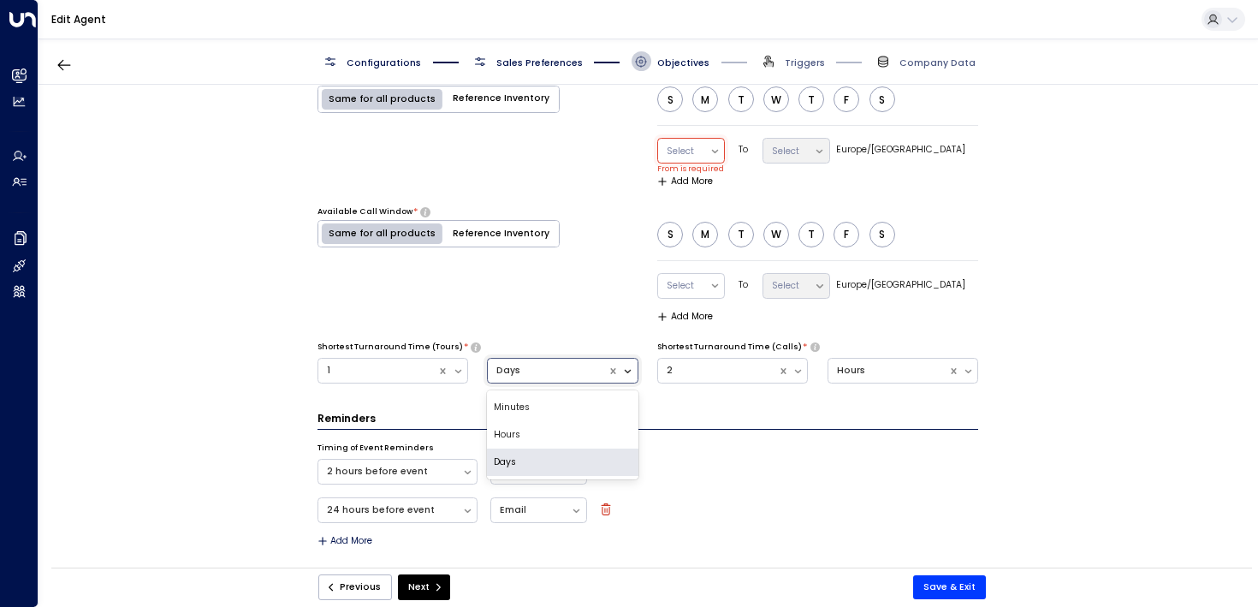
click at [622, 371] on icon at bounding box center [628, 371] width 12 height 12
click at [241, 337] on div "**********" at bounding box center [648, 330] width 1219 height 491
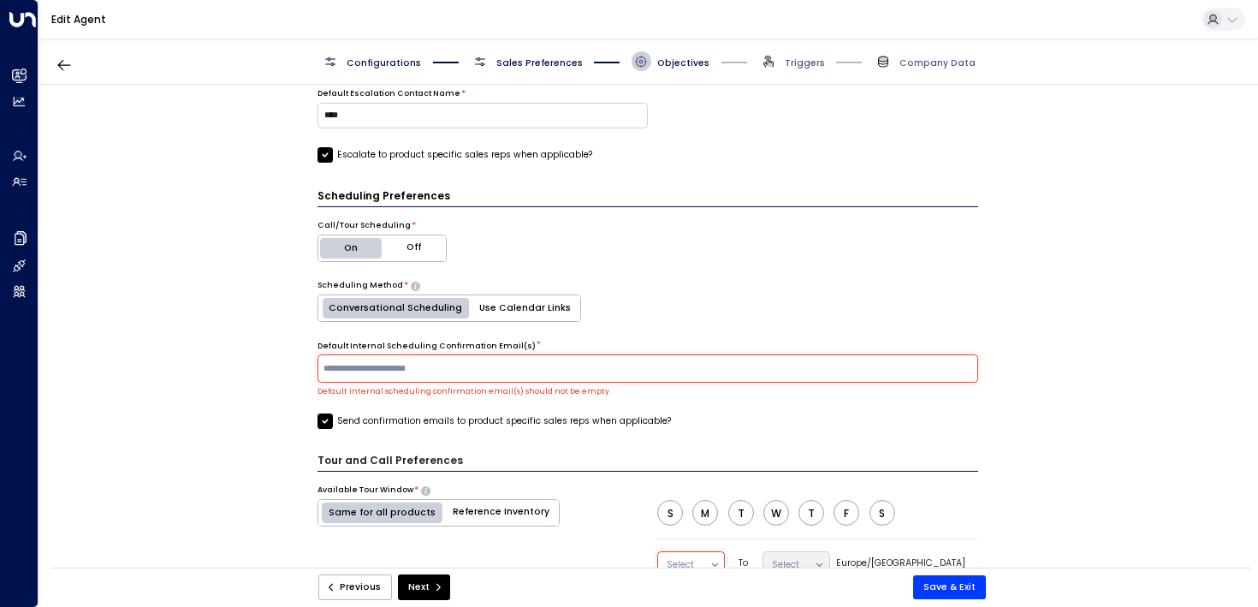
scroll to position [846, 0]
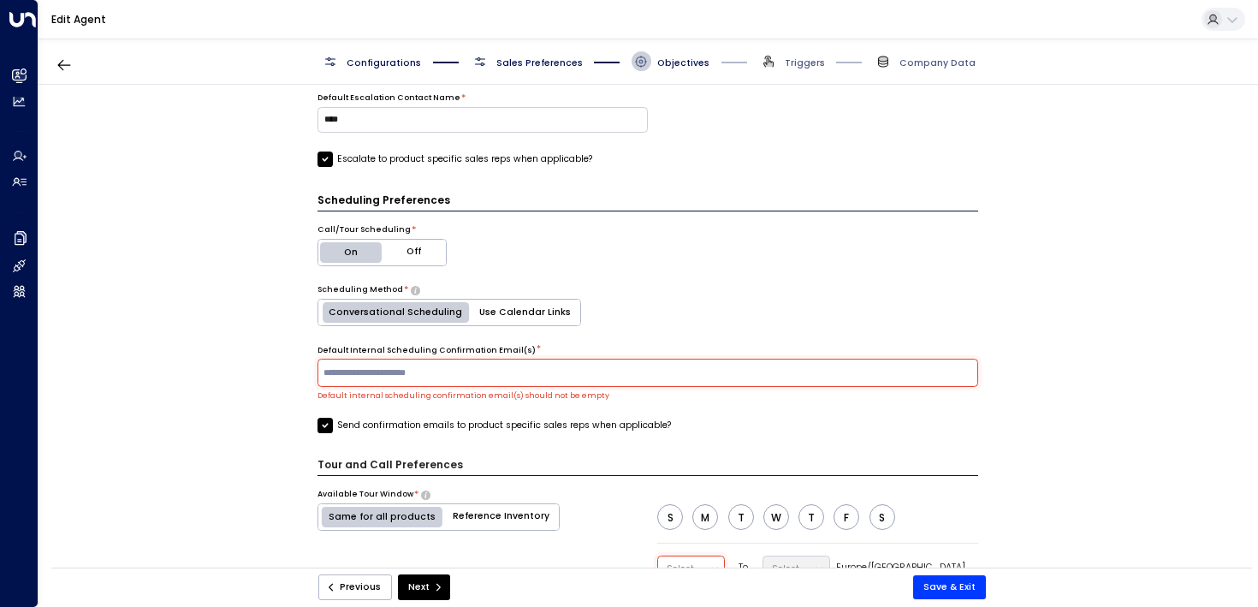
drag, startPoint x: 434, startPoint y: 477, endPoint x: 536, endPoint y: 601, distance: 160.5
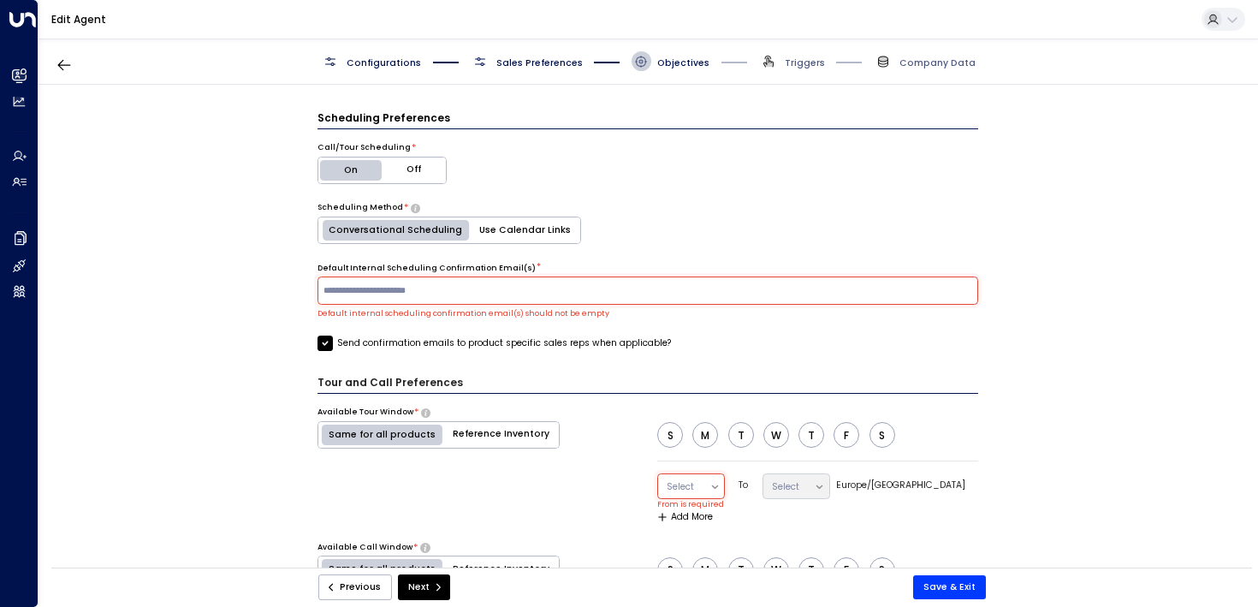
scroll to position [928, 0]
click at [701, 479] on div at bounding box center [684, 487] width 34 height 17
click at [588, 468] on div "Available Tour Window * Same for all products Reference Inventory S M T W T F S…" at bounding box center [649, 465] width 662 height 116
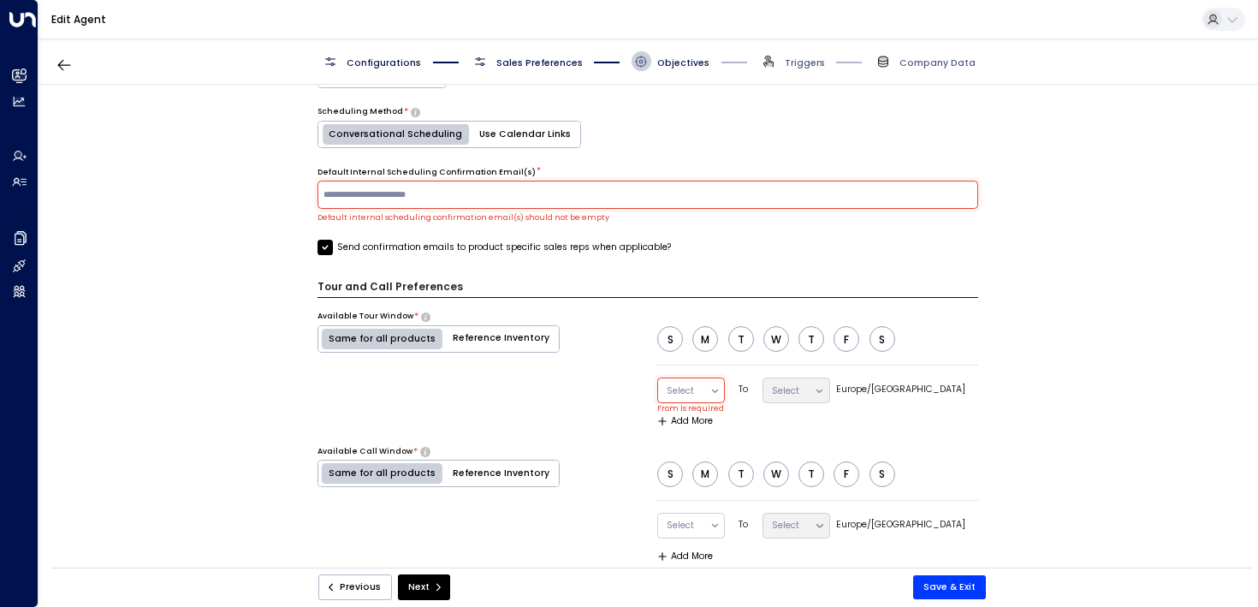
scroll to position [1045, 0]
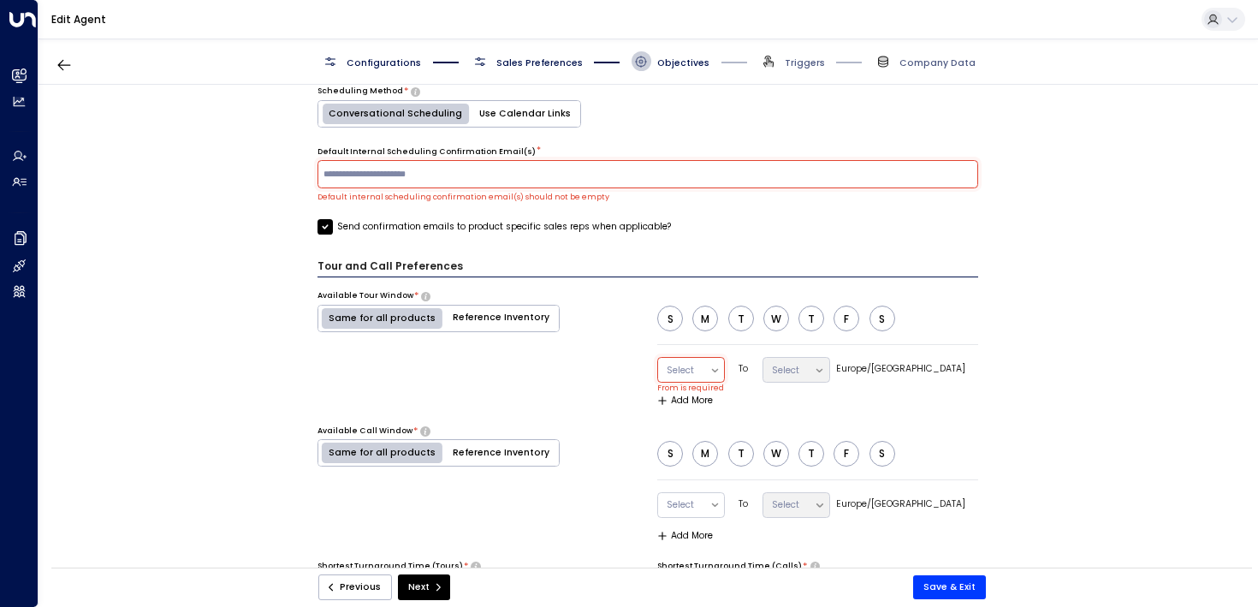
click at [608, 383] on div "Available Tour Window * Same for all products Reference Inventory S M T W T F S…" at bounding box center [649, 348] width 662 height 116
click at [701, 376] on div at bounding box center [684, 370] width 34 height 17
click at [525, 401] on div "Available Tour Window * Same for all products Reference Inventory" at bounding box center [439, 348] width 242 height 116
click at [822, 356] on div "Select" at bounding box center [797, 368] width 68 height 28
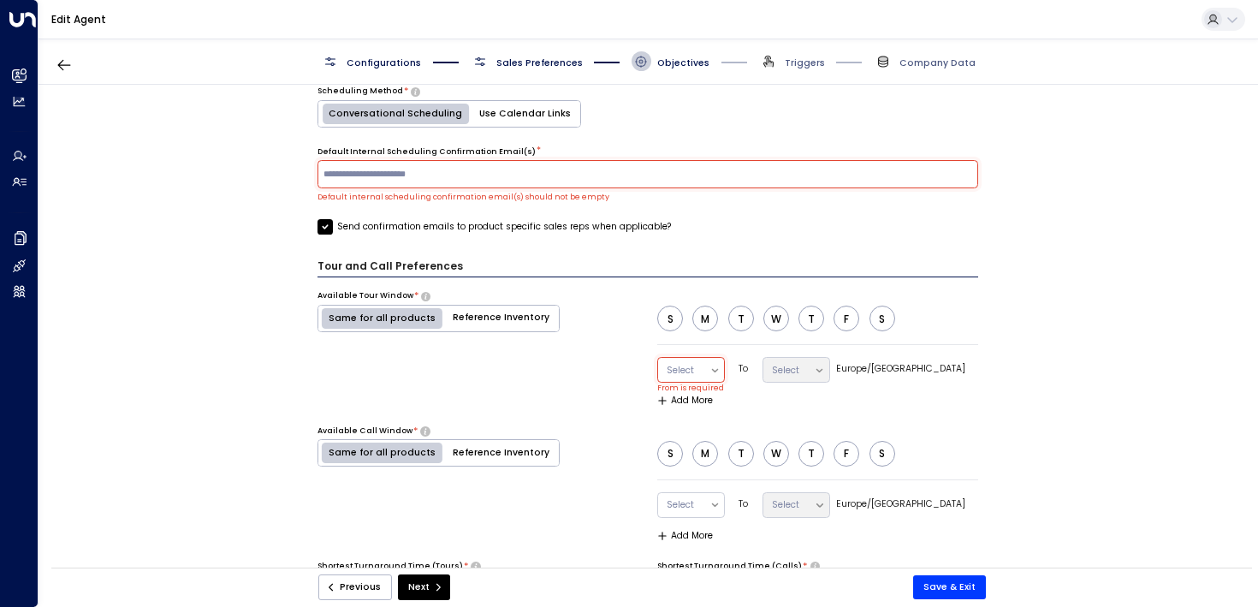
click at [830, 374] on div "Select" at bounding box center [797, 368] width 68 height 28
click at [524, 603] on div "Previous Next Save & Exit" at bounding box center [651, 587] width 1201 height 40
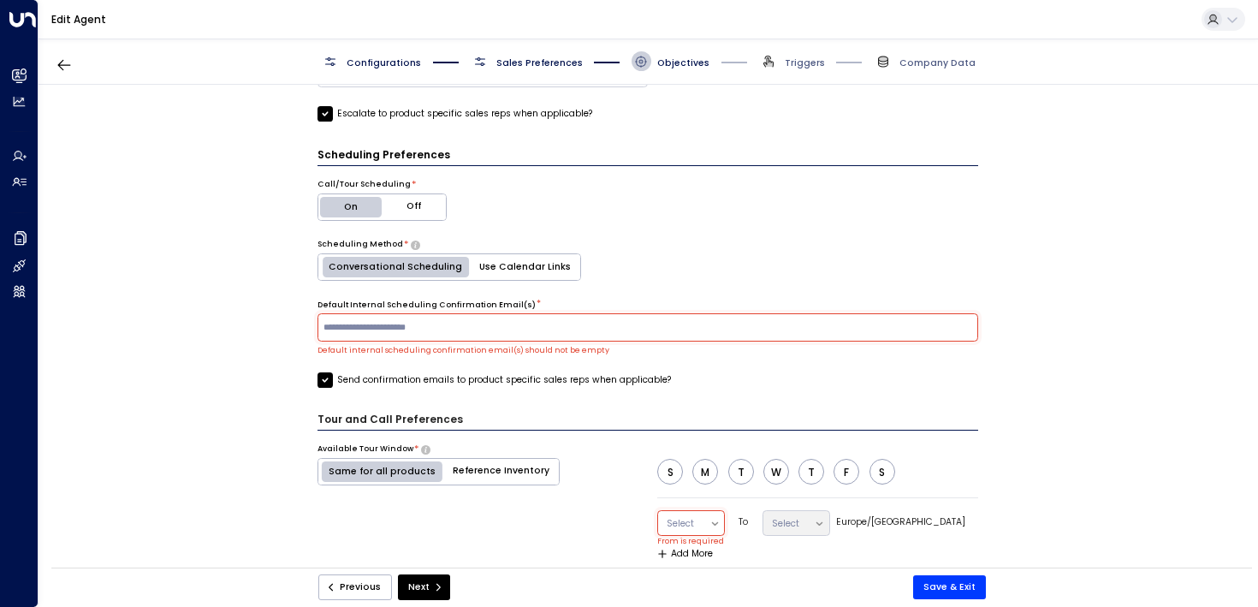
scroll to position [1140, 0]
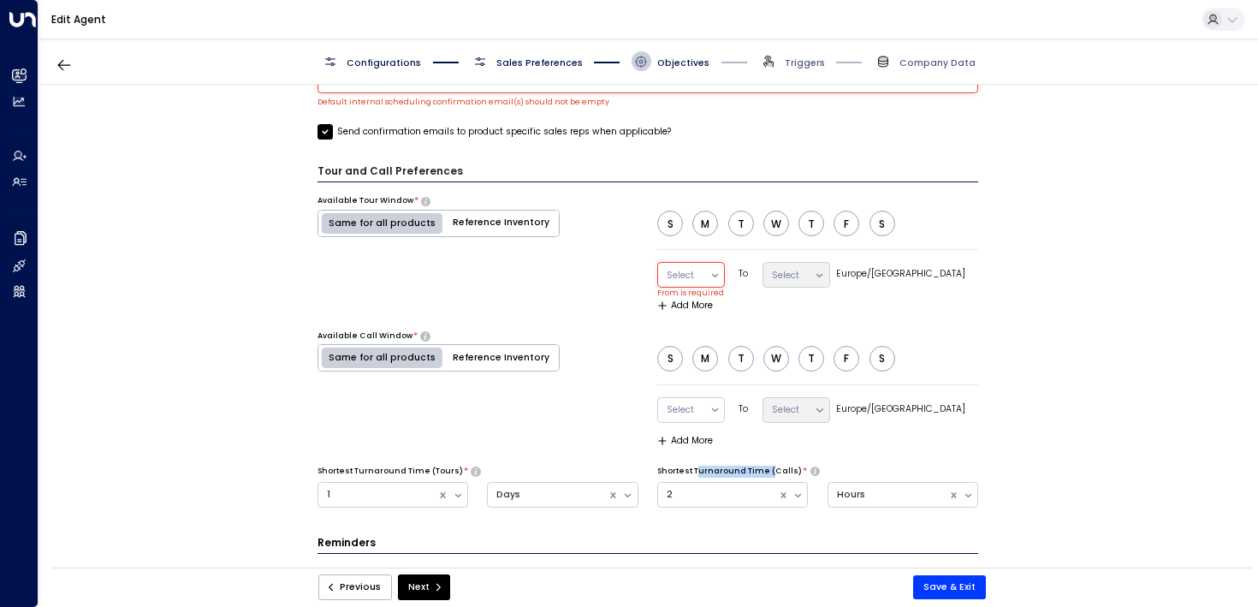
drag, startPoint x: 694, startPoint y: 470, endPoint x: 764, endPoint y: 470, distance: 70.2
click at [764, 470] on label "Shortest Turnaround Time (Calls)" at bounding box center [729, 472] width 145 height 12
drag, startPoint x: 763, startPoint y: 470, endPoint x: 592, endPoint y: 503, distance: 174.4
click at [762, 470] on label "Shortest Turnaround Time (Calls)" at bounding box center [729, 472] width 145 height 12
drag, startPoint x: 721, startPoint y: 470, endPoint x: 804, endPoint y: 471, distance: 83.0
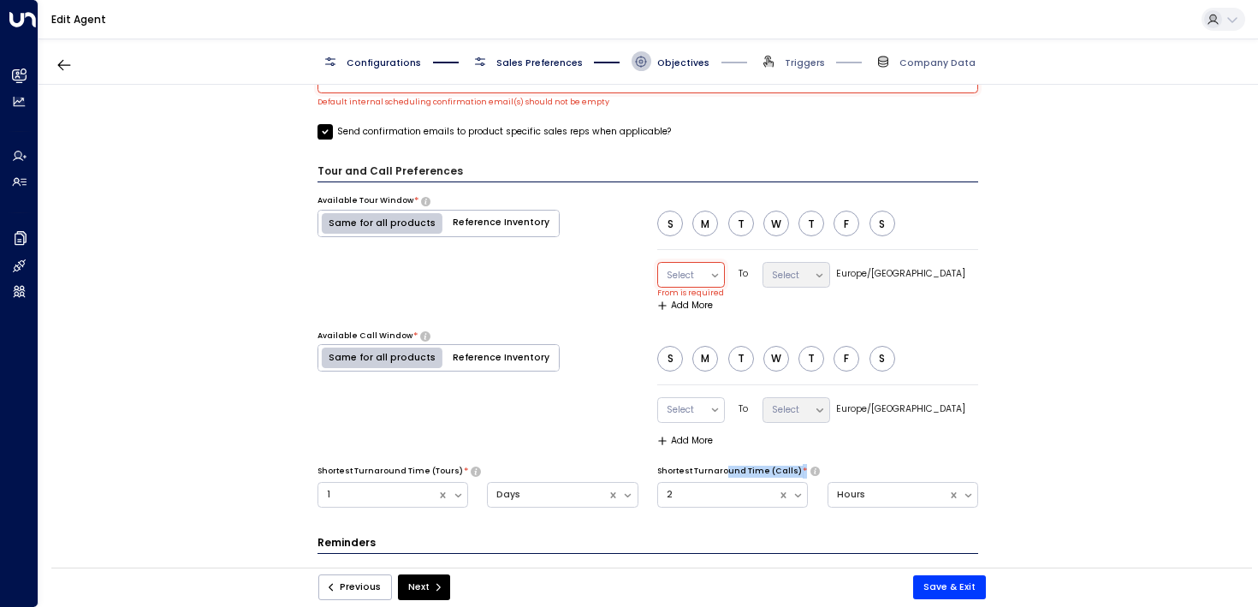
click at [804, 470] on div "Shortest Turnaround Time (Calls) *" at bounding box center [817, 472] width 321 height 12
click at [804, 471] on div "Shortest Turnaround Time (Calls) *" at bounding box center [817, 472] width 321 height 12
click at [722, 496] on div at bounding box center [718, 494] width 103 height 17
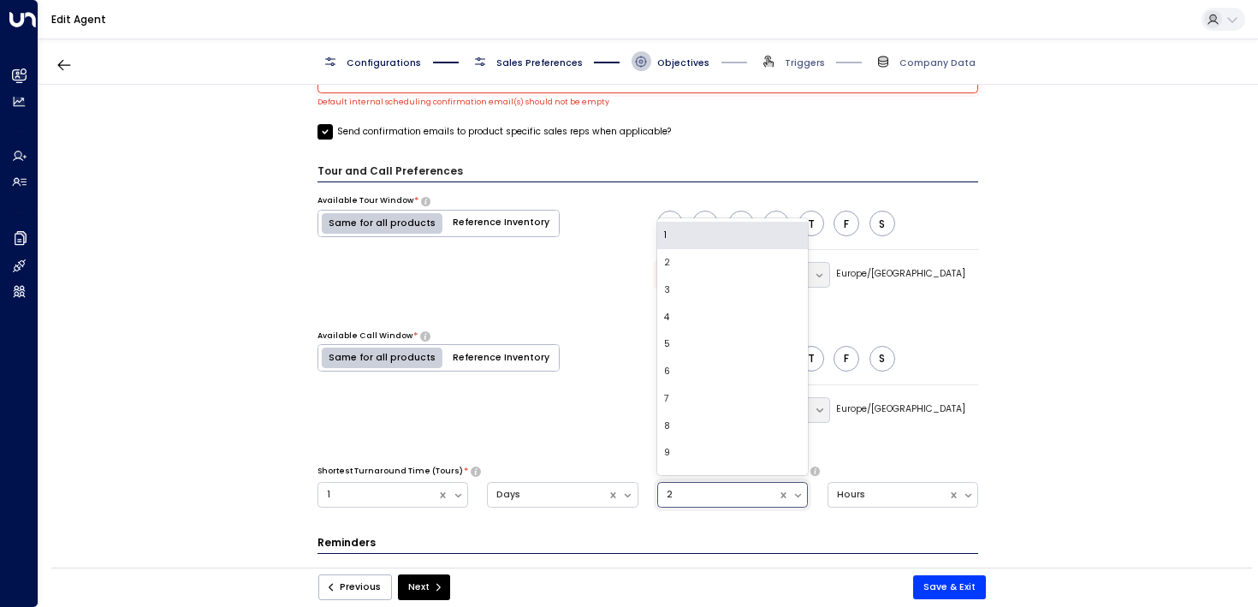
click at [668, 238] on div "1" at bounding box center [732, 235] width 151 height 27
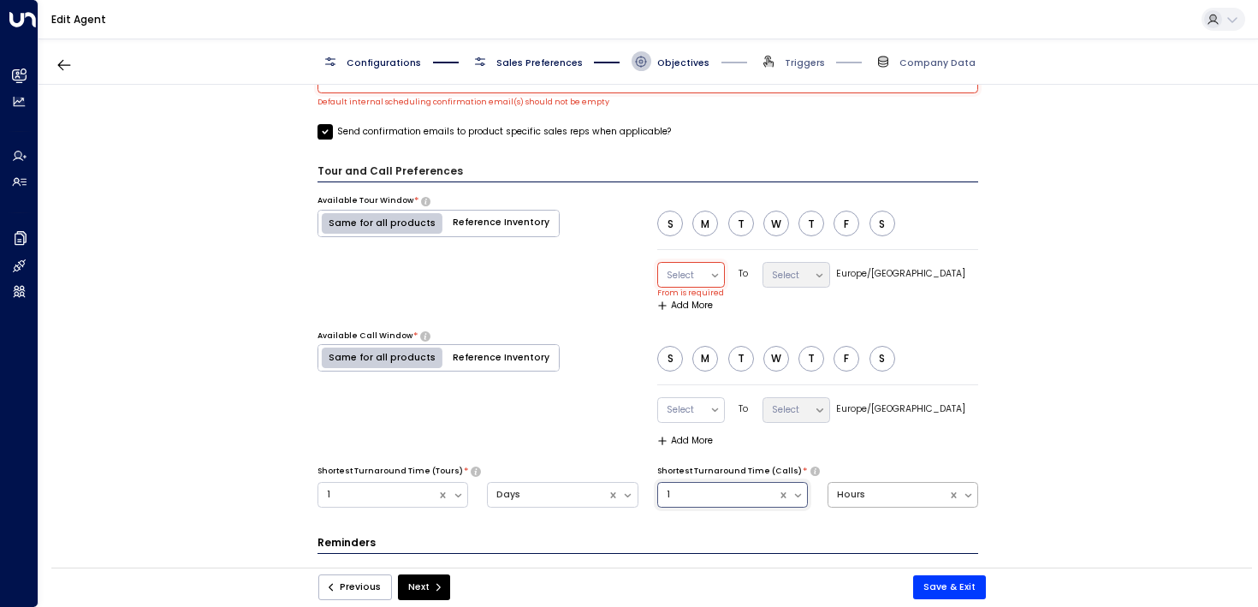
click at [893, 491] on div "Hours" at bounding box center [888, 495] width 103 height 14
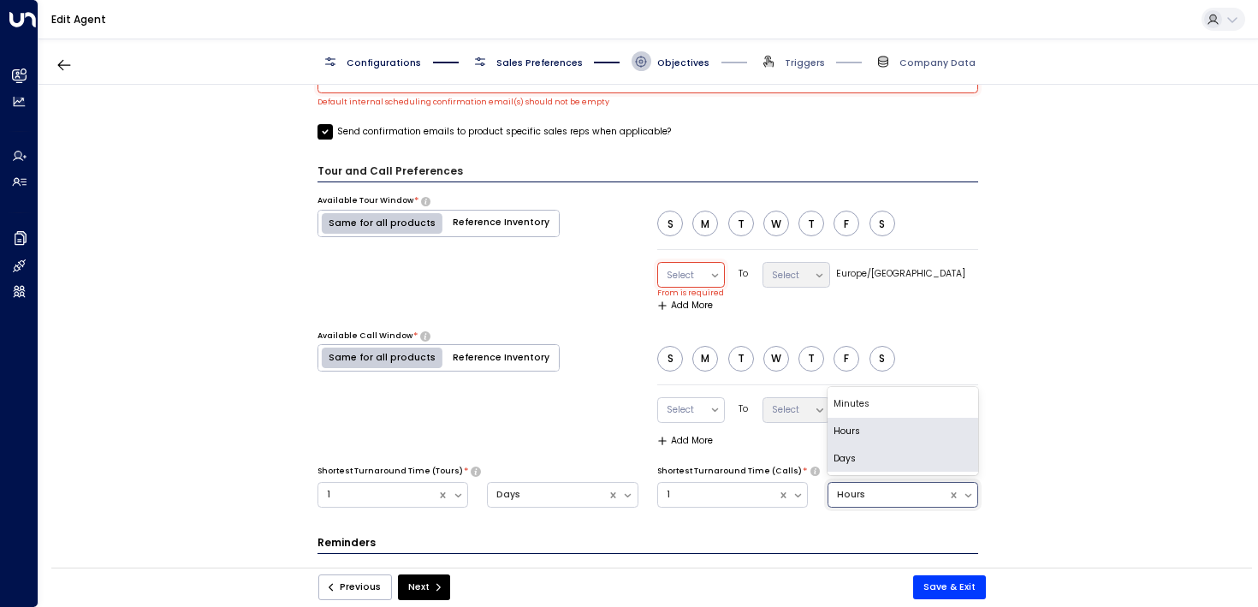
click at [843, 450] on div "Days" at bounding box center [903, 458] width 151 height 27
click at [526, 441] on div "Available Call Window * Same for all products Reference Inventory" at bounding box center [439, 388] width 242 height 116
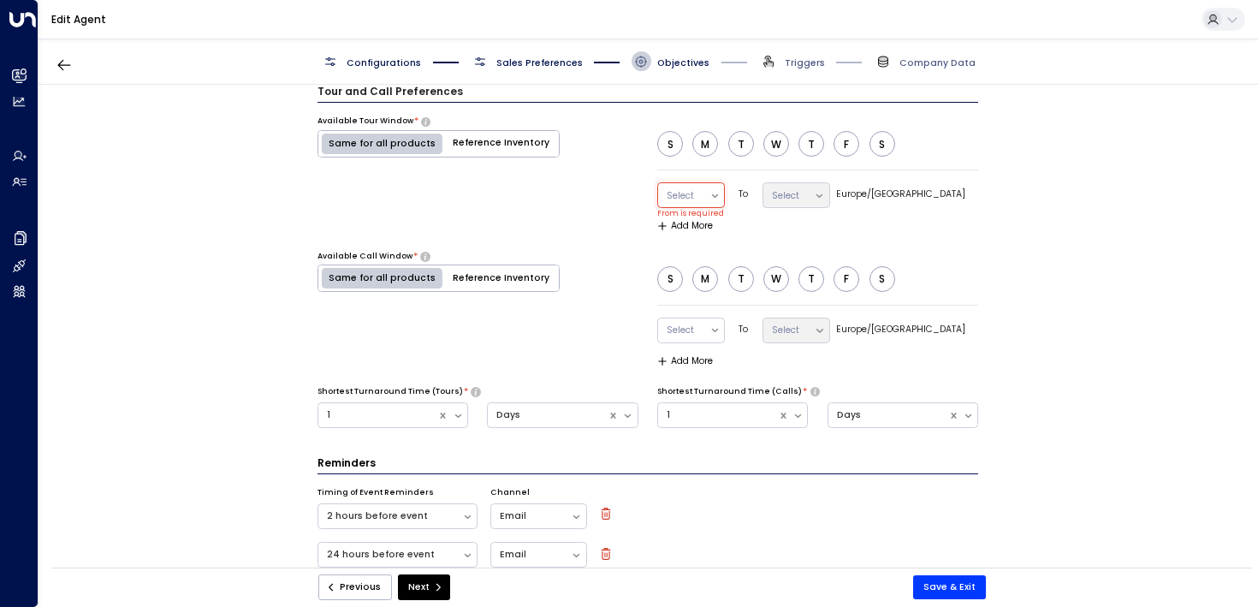
scroll to position [1200, 0]
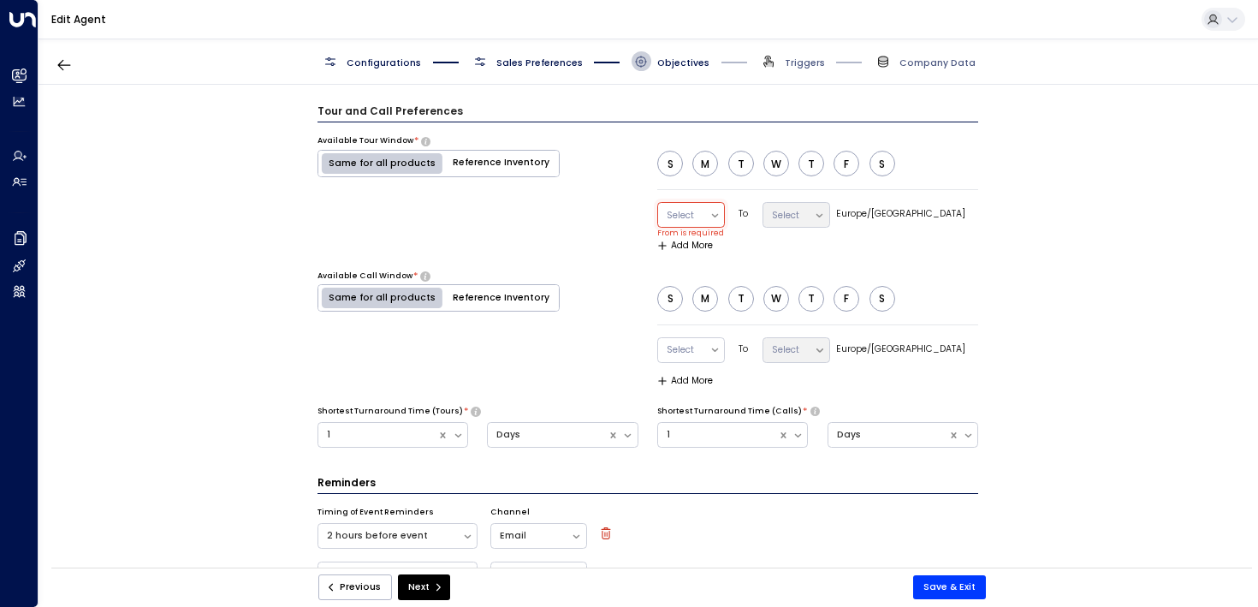
click at [705, 161] on button "M" at bounding box center [705, 164] width 26 height 26
click at [732, 161] on button "T" at bounding box center [741, 164] width 26 height 26
click at [779, 159] on button "W" at bounding box center [776, 164] width 26 height 26
click at [817, 159] on button "T" at bounding box center [812, 164] width 26 height 26
click at [831, 159] on div "S M T W T F S" at bounding box center [780, 164] width 247 height 26
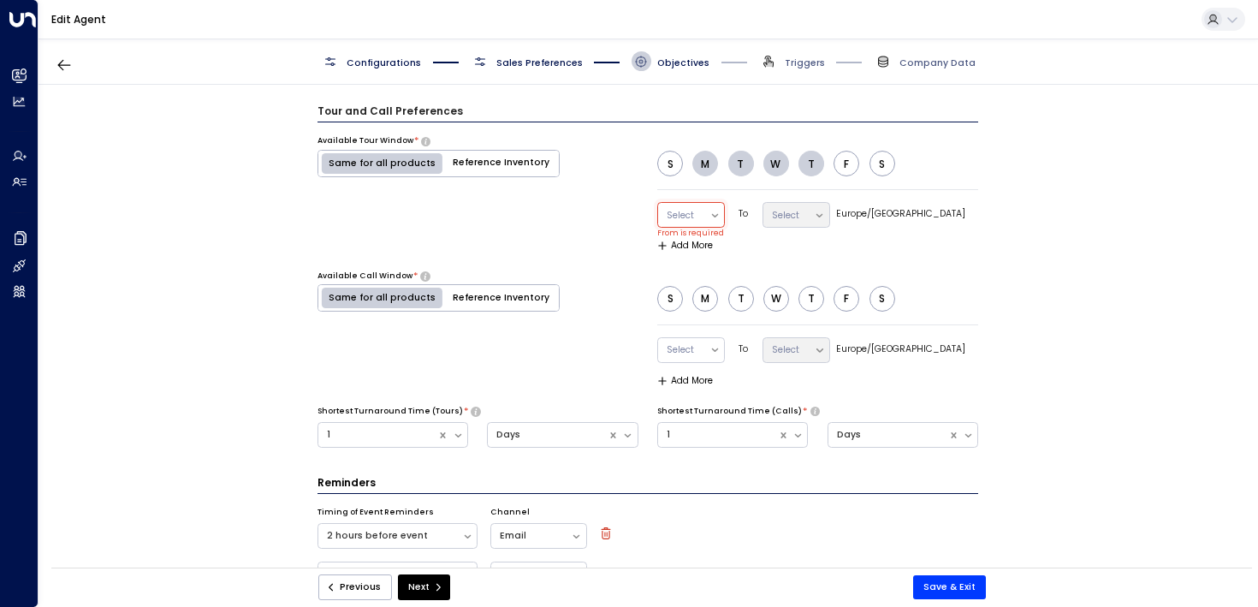
click at [846, 164] on button "F" at bounding box center [847, 164] width 26 height 26
click at [699, 289] on button "M" at bounding box center [705, 299] width 26 height 26
click at [726, 291] on div "S M T W T F S" at bounding box center [780, 299] width 247 height 26
click at [733, 294] on button "T" at bounding box center [741, 299] width 26 height 26
click at [775, 298] on button "W" at bounding box center [776, 299] width 26 height 26
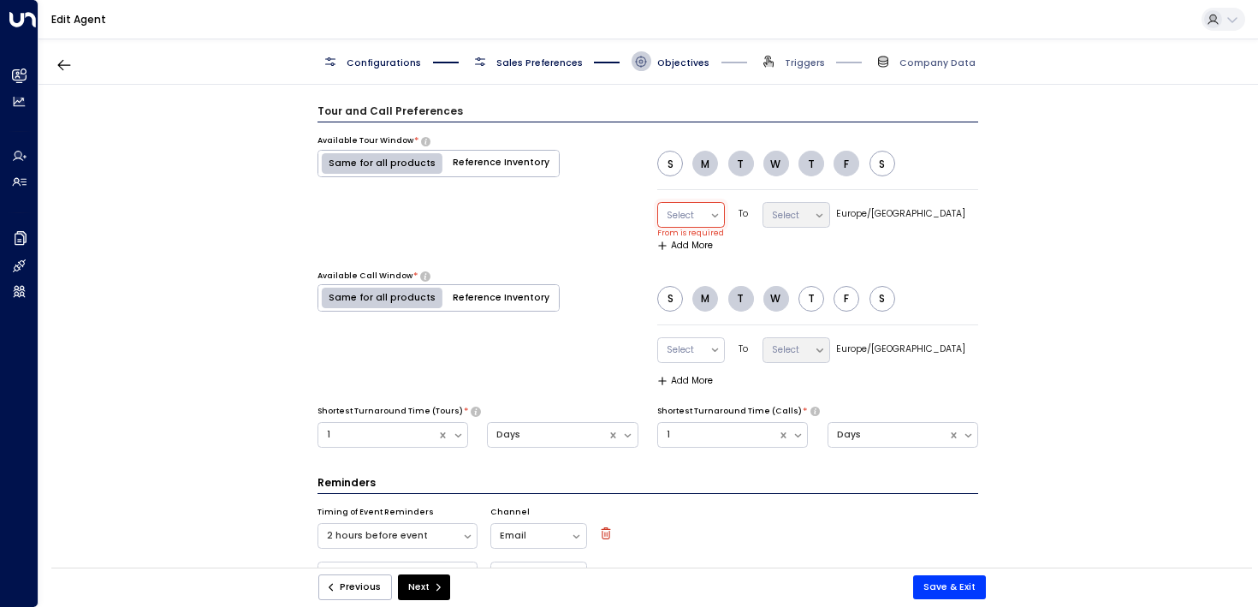
click at [809, 297] on button "T" at bounding box center [812, 299] width 26 height 26
click at [852, 297] on button "F" at bounding box center [847, 299] width 26 height 26
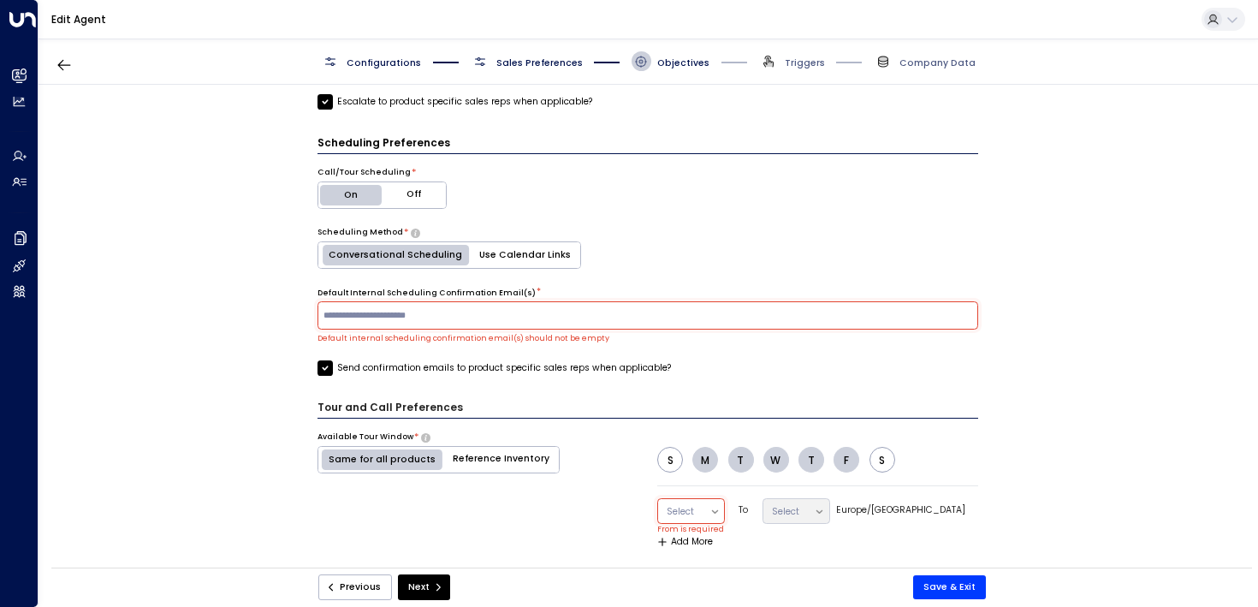
scroll to position [900, 0]
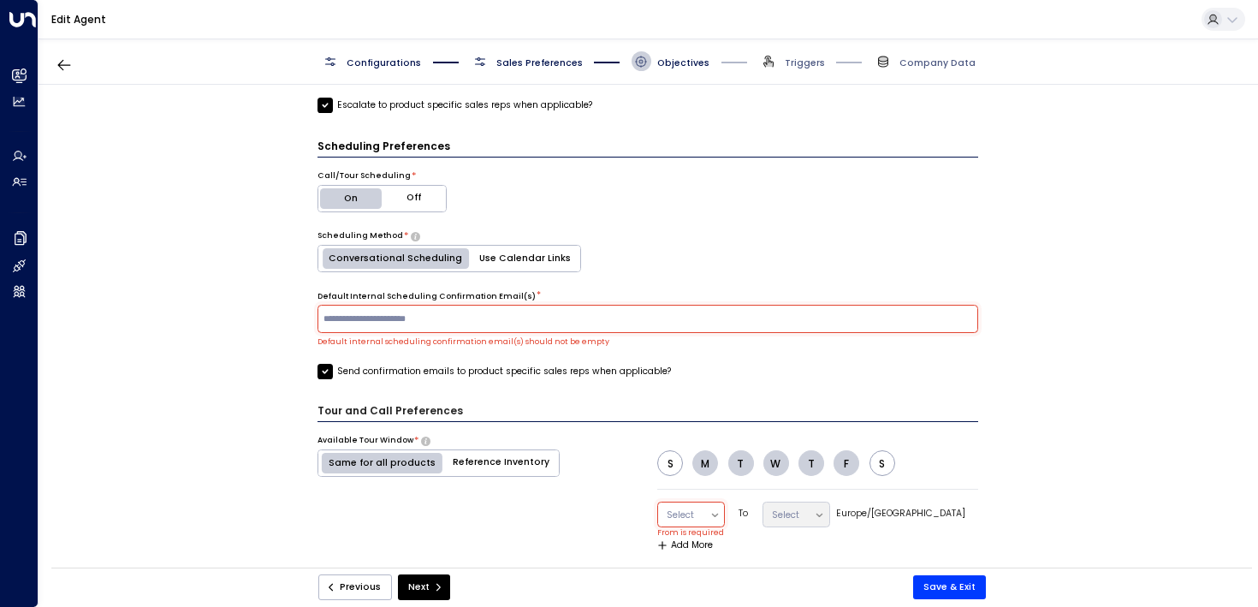
click at [407, 330] on div "Default Internal Scheduling Confirmation Email(s) * ​ Default internal scheduli…" at bounding box center [649, 319] width 662 height 57
click at [448, 312] on input "text" at bounding box center [647, 318] width 655 height 21
click at [252, 322] on div "**********" at bounding box center [648, 330] width 1219 height 491
click at [355, 311] on input "text" at bounding box center [647, 318] width 655 height 21
type input "**********"
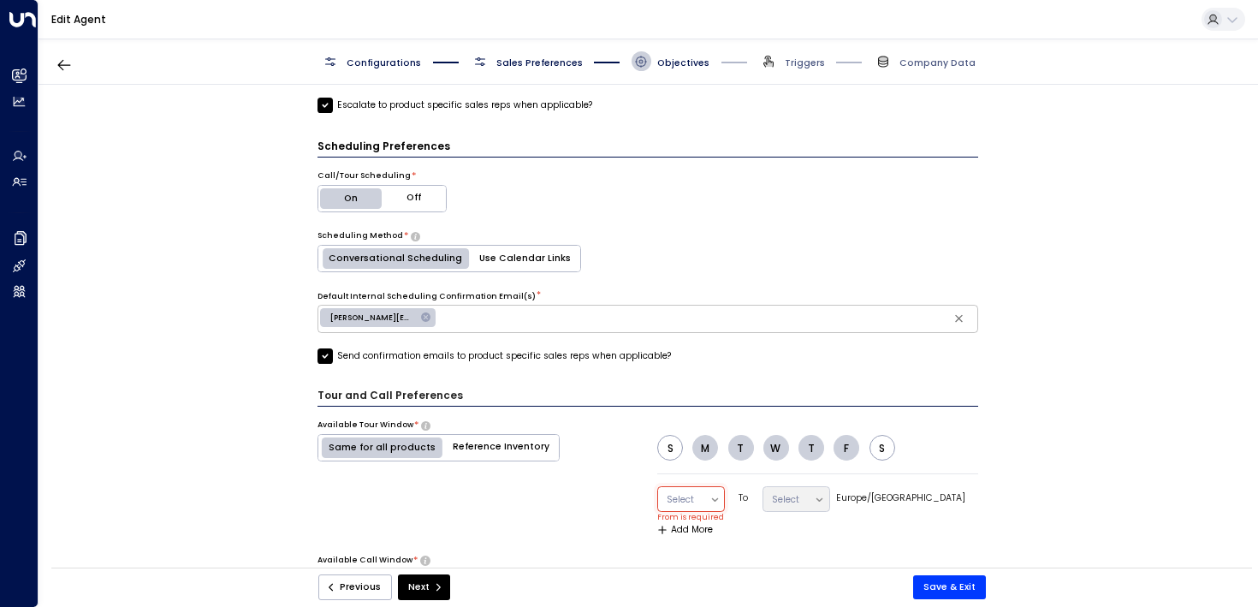
click at [194, 387] on div "**********" at bounding box center [648, 330] width 1219 height 491
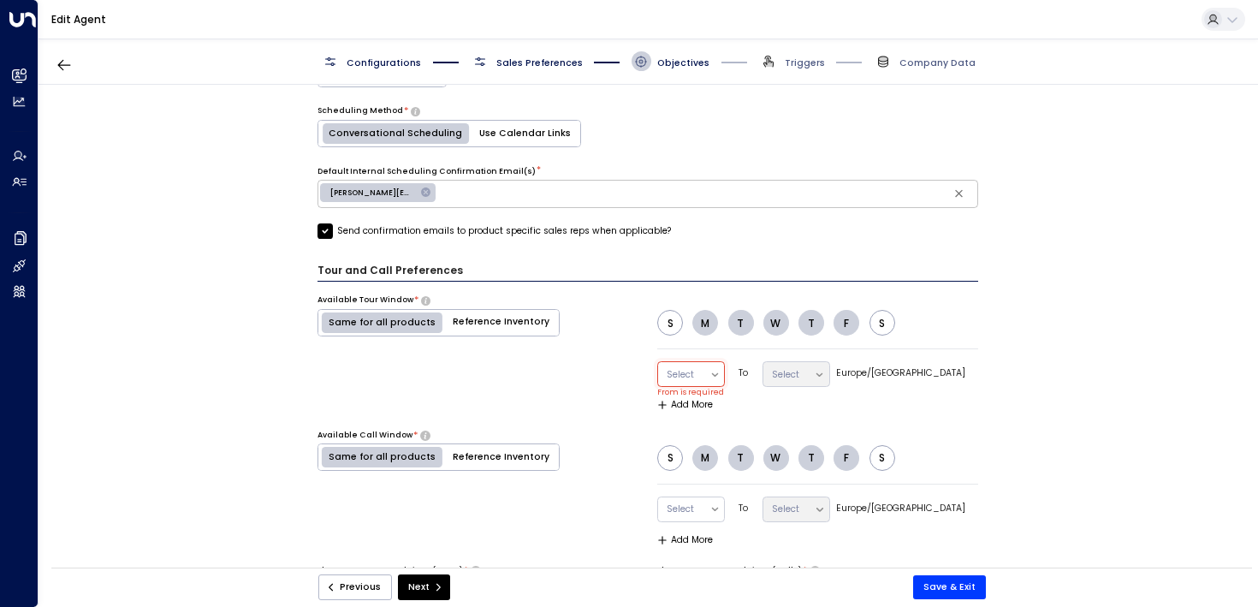
scroll to position [1026, 0]
click at [697, 380] on div "Select" at bounding box center [683, 374] width 51 height 24
click at [501, 381] on div "Available Tour Window * Same for all products Reference Inventory" at bounding box center [439, 352] width 242 height 116
click at [688, 373] on div at bounding box center [684, 373] width 34 height 17
type input "**"
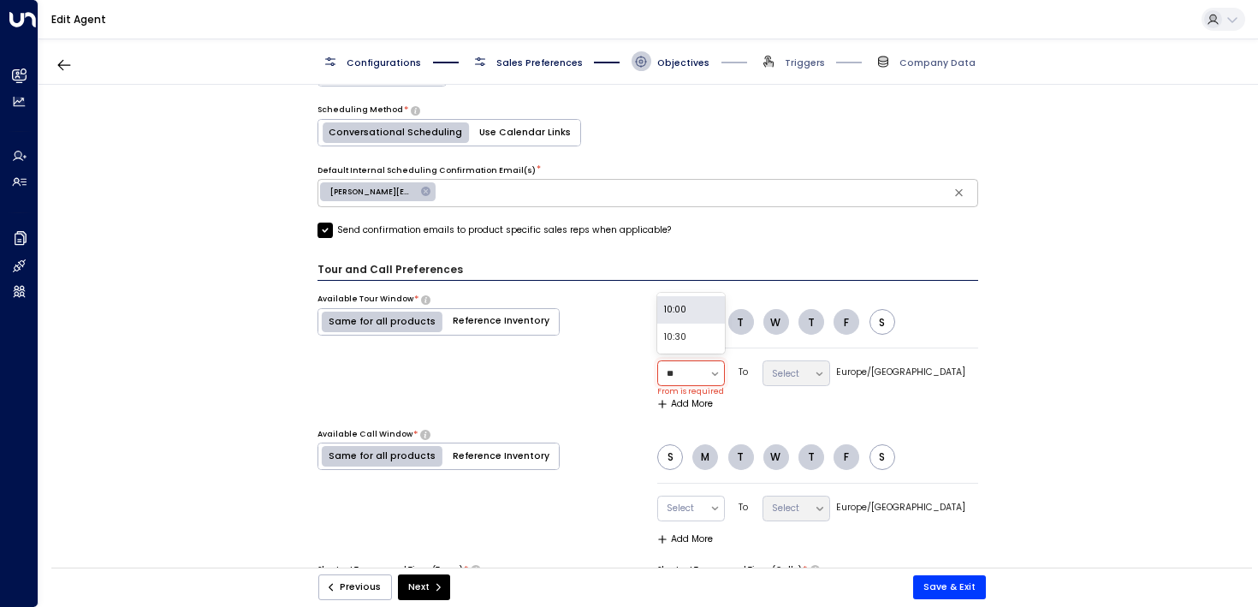
click at [679, 304] on div "10:00" at bounding box center [691, 309] width 68 height 27
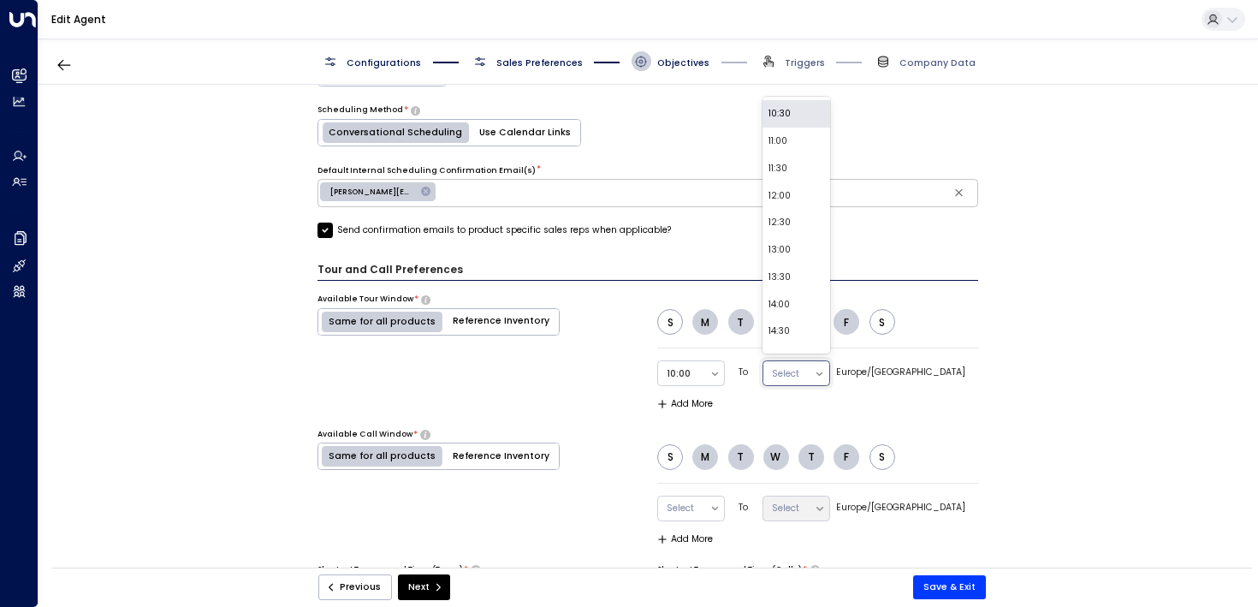
click at [806, 365] on div at bounding box center [789, 373] width 34 height 17
type input "**"
click at [801, 310] on div "12:00" at bounding box center [797, 309] width 68 height 27
click at [703, 409] on div "Tour and Call Preferences Available Tour Window * Same for all products Referen…" at bounding box center [649, 439] width 662 height 354
click at [688, 403] on button "Add More" at bounding box center [685, 404] width 56 height 10
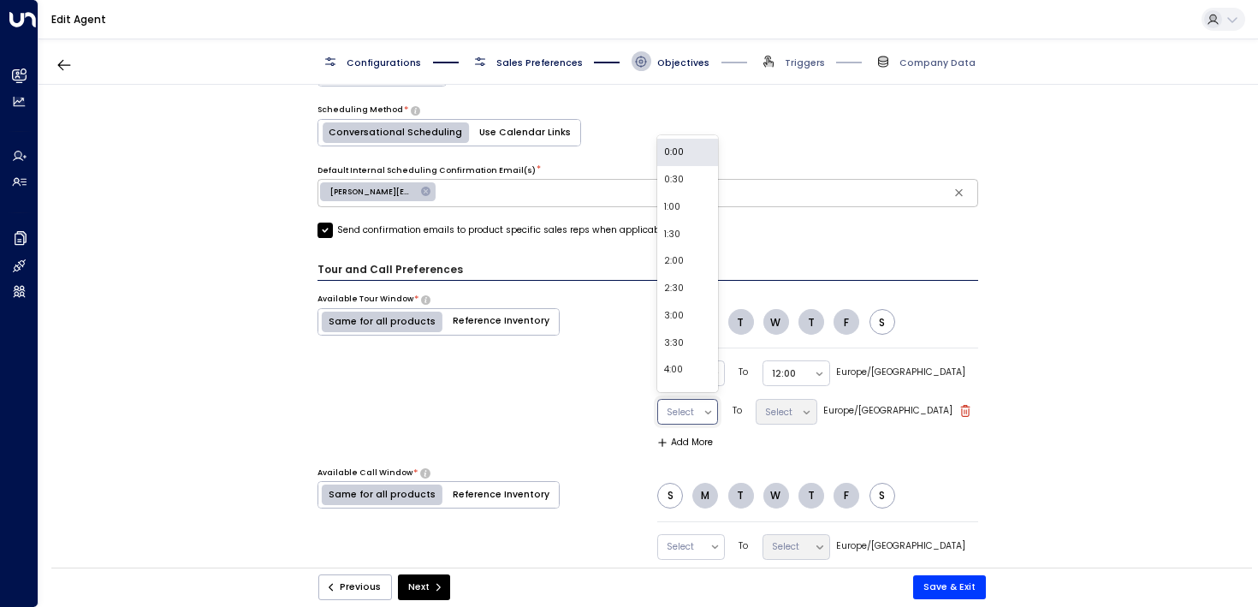
click at [670, 406] on div at bounding box center [680, 412] width 27 height 17
type input "*"
type input "**"
drag, startPoint x: 667, startPoint y: 345, endPoint x: 677, endPoint y: 350, distance: 11.5
click at [667, 345] on div "14:00" at bounding box center [687, 348] width 61 height 27
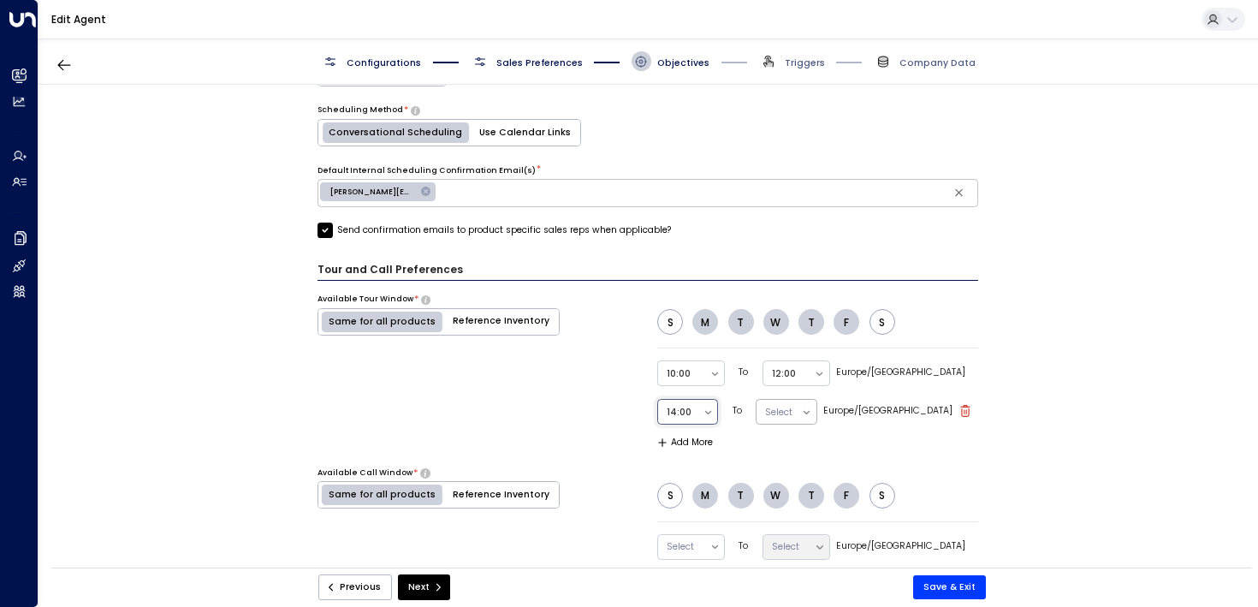
click at [793, 404] on div at bounding box center [778, 412] width 27 height 17
type input "***"
click at [816, 379] on div "16:30" at bounding box center [786, 375] width 61 height 27
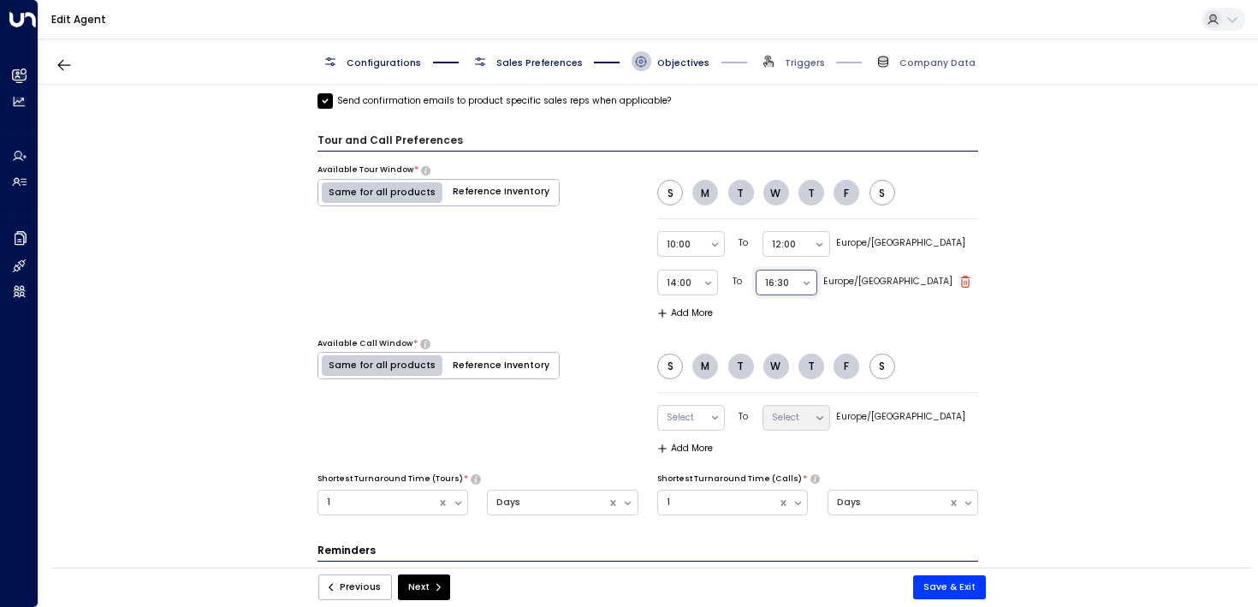
scroll to position [1202, 0]
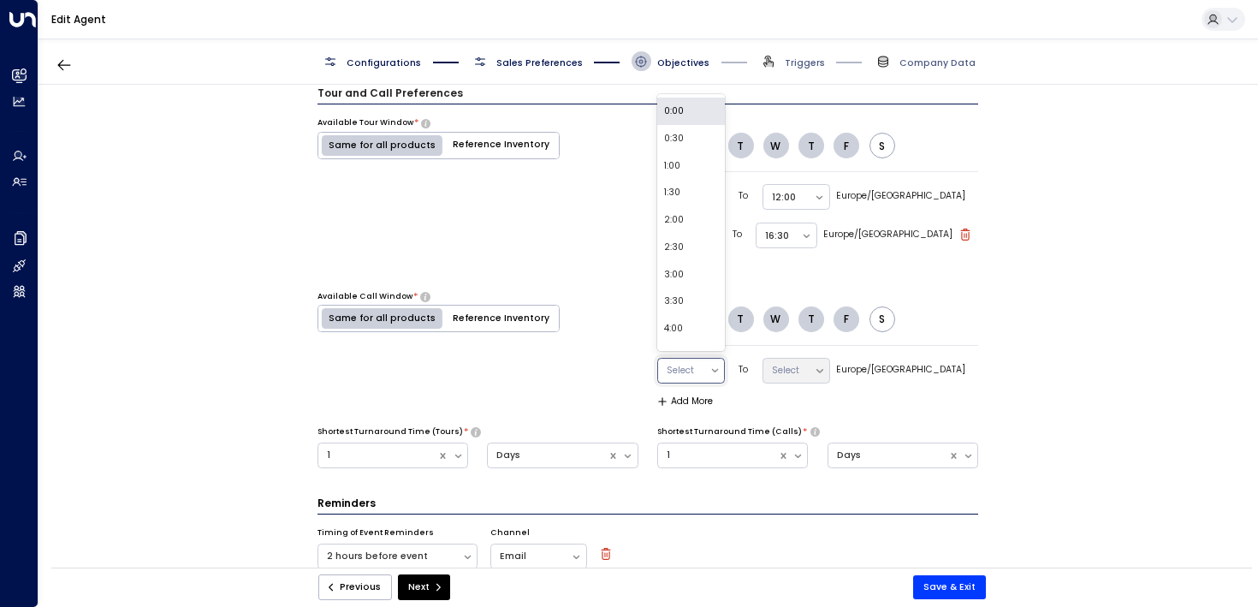
click at [684, 362] on div at bounding box center [684, 370] width 34 height 17
type input "**"
click at [693, 306] on div "10:00" at bounding box center [691, 307] width 68 height 27
click at [806, 362] on div at bounding box center [789, 370] width 34 height 17
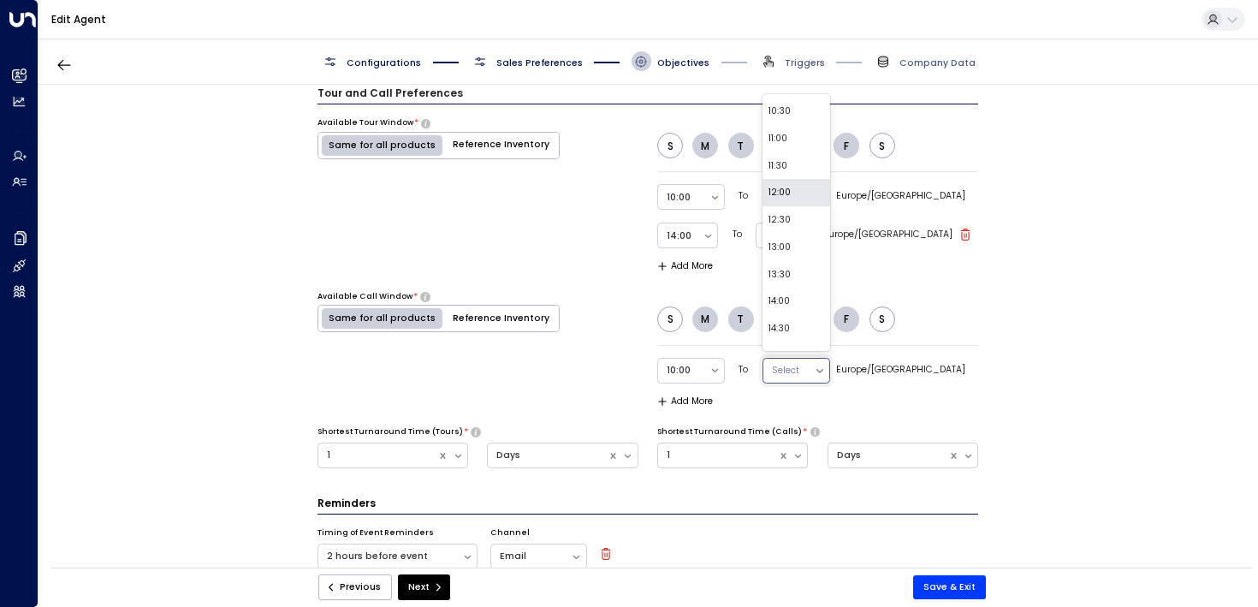
click at [808, 194] on div "12:00" at bounding box center [797, 192] width 68 height 27
click at [686, 401] on button "Add More" at bounding box center [685, 401] width 56 height 10
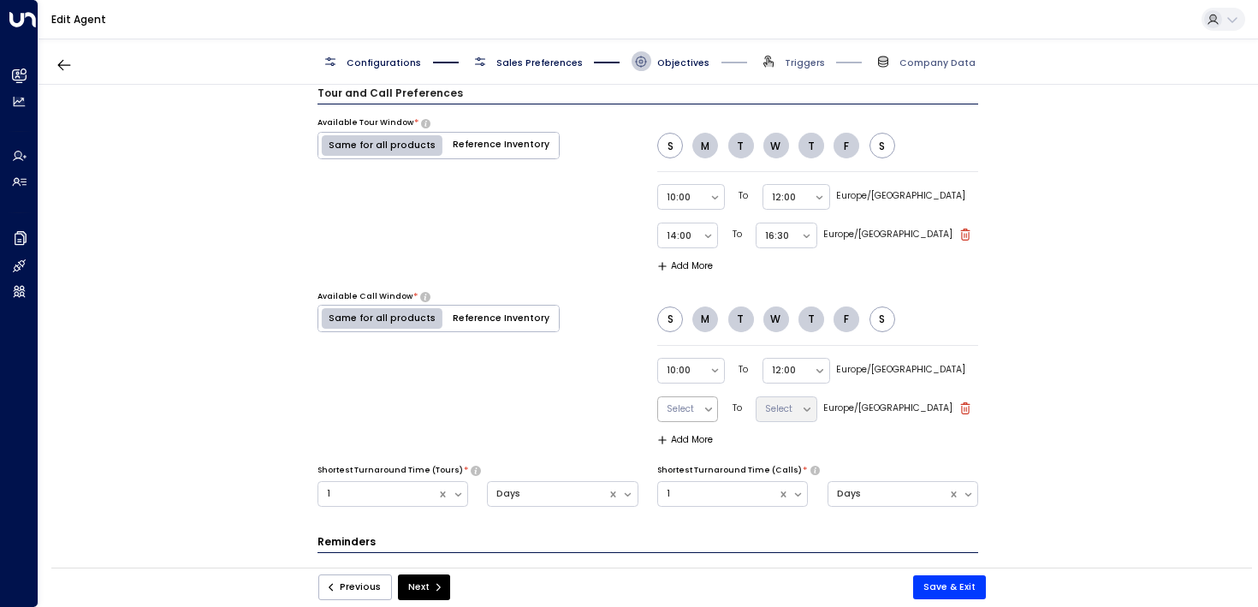
click at [694, 401] on div at bounding box center [680, 409] width 27 height 17
type input "**"
click at [688, 341] on div "14:00" at bounding box center [687, 345] width 61 height 27
click at [816, 419] on div "Select" at bounding box center [786, 410] width 61 height 33
click at [801, 419] on div "Select" at bounding box center [779, 409] width 45 height 24
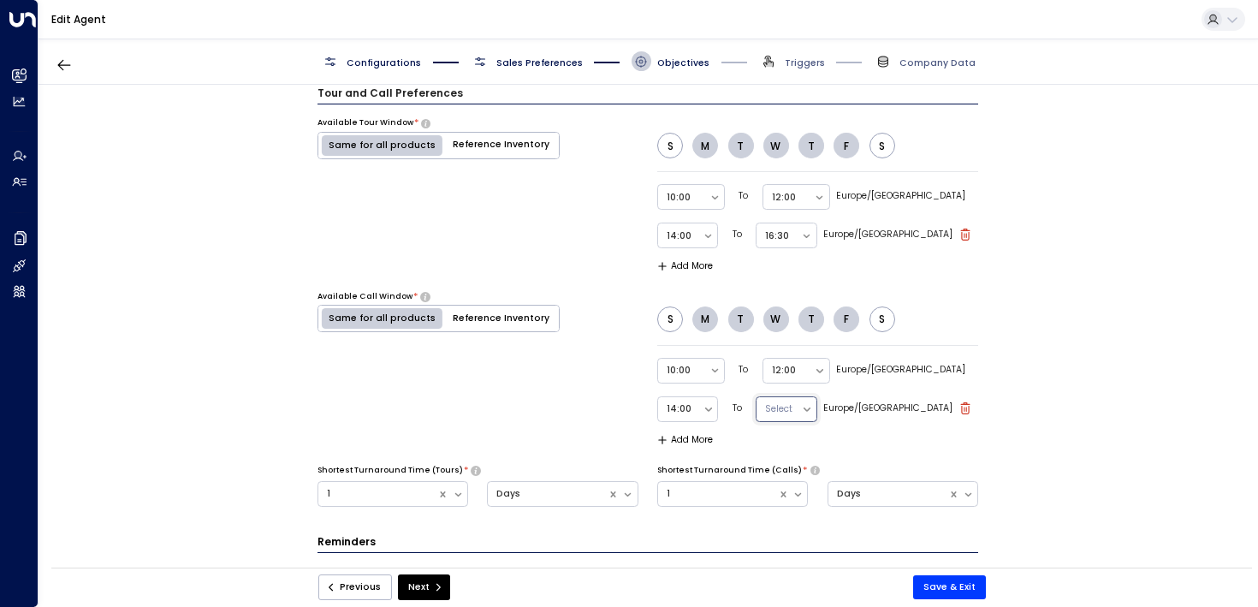
click at [793, 413] on div at bounding box center [778, 409] width 27 height 17
type input "**"
click at [810, 368] on div "16:30" at bounding box center [786, 372] width 61 height 27
click at [580, 382] on div "Available Call Window * Same for all products Reference Inventory S M T W T F S…" at bounding box center [649, 368] width 662 height 154
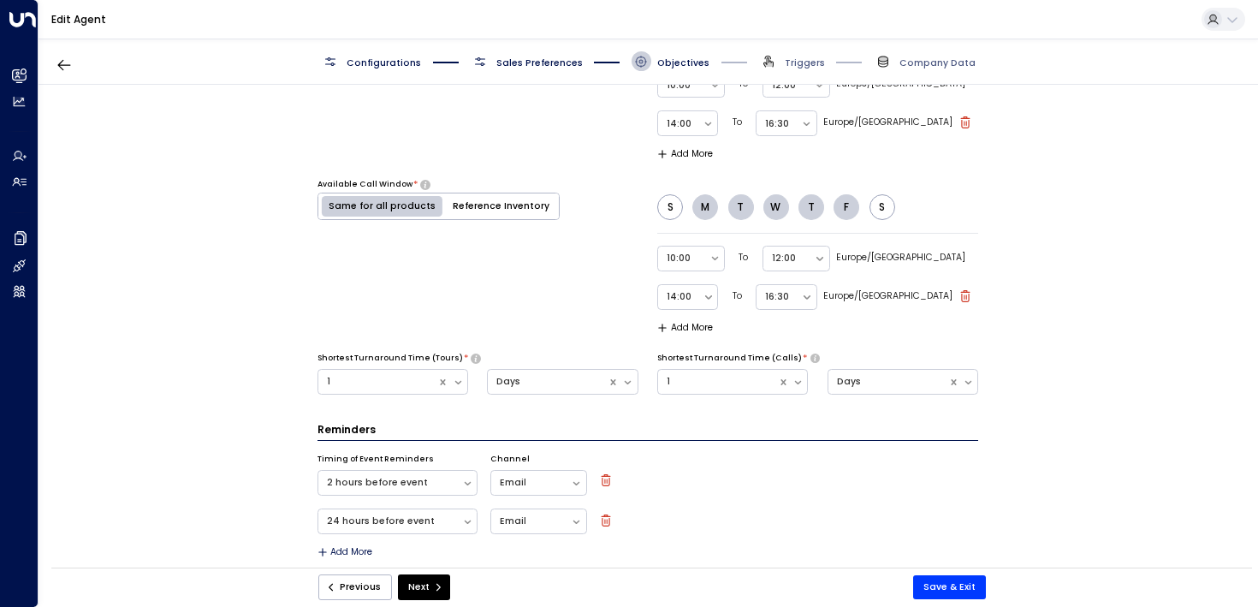
scroll to position [1326, 0]
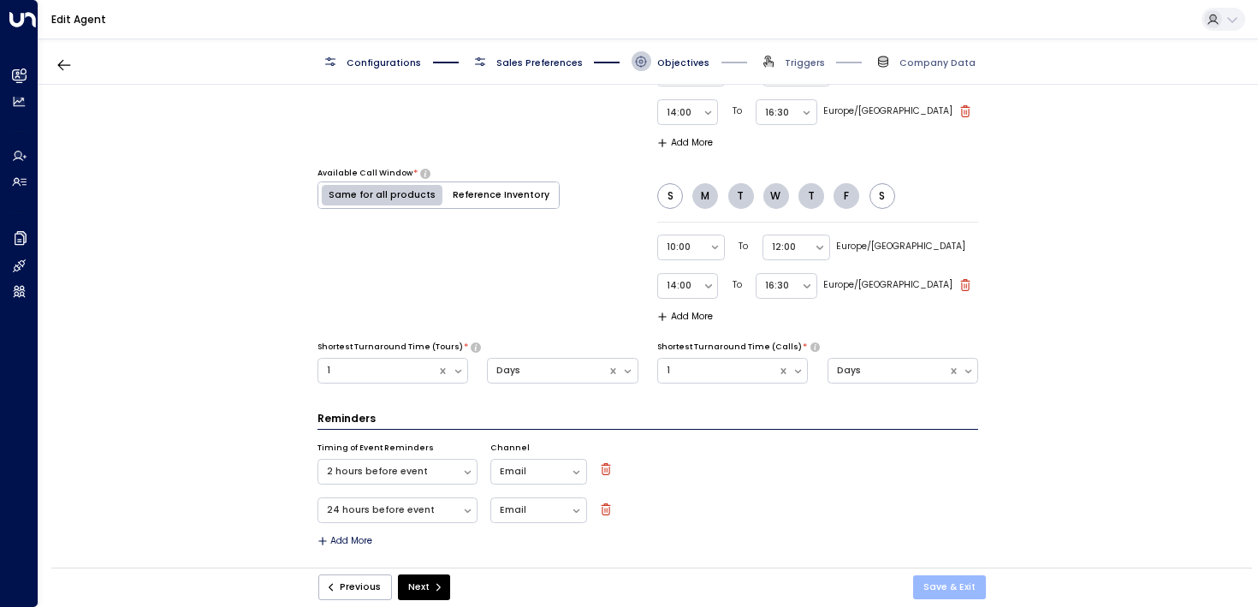
click at [959, 588] on button "Save & Exit" at bounding box center [949, 587] width 73 height 24
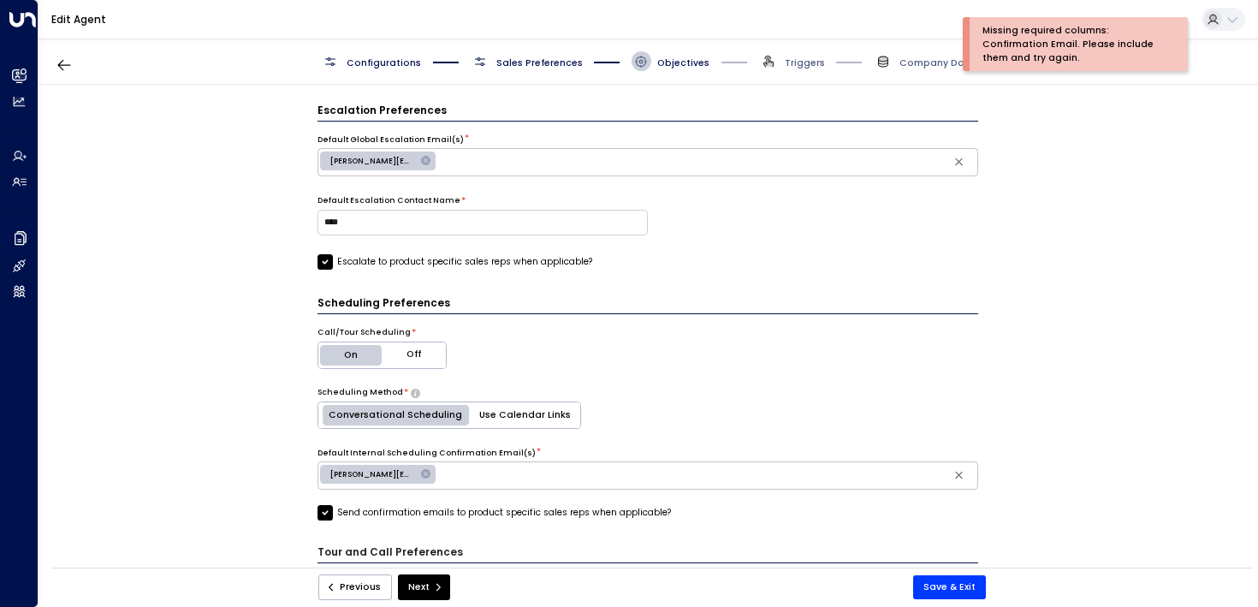
scroll to position [730, 0]
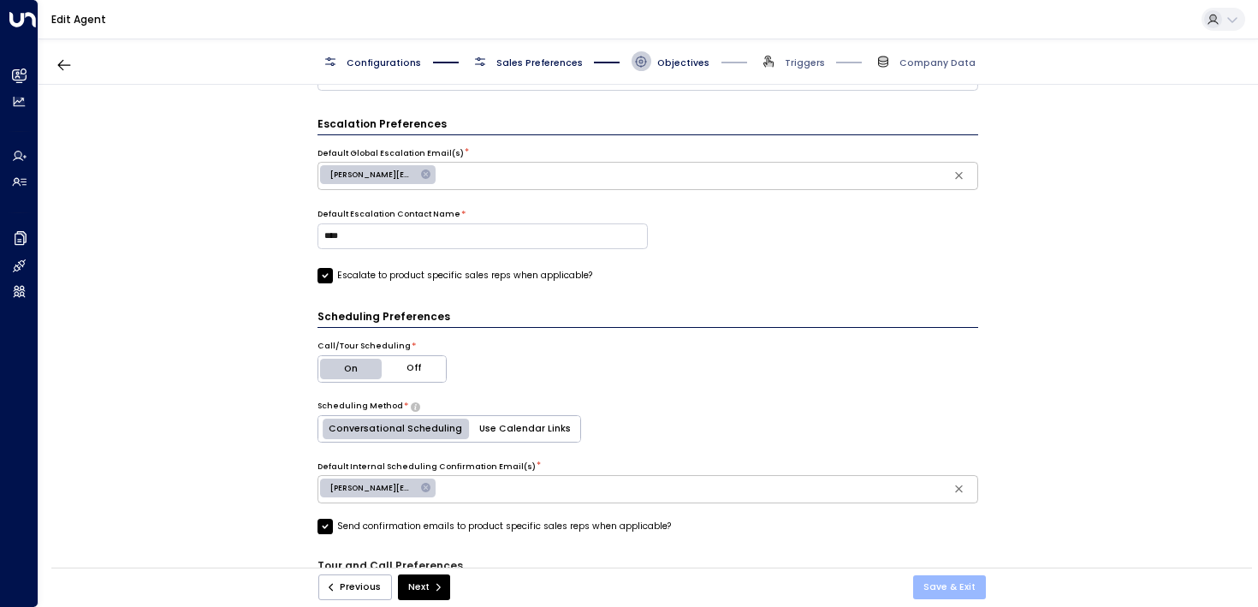
click at [933, 584] on button "Save & Exit" at bounding box center [949, 587] width 73 height 24
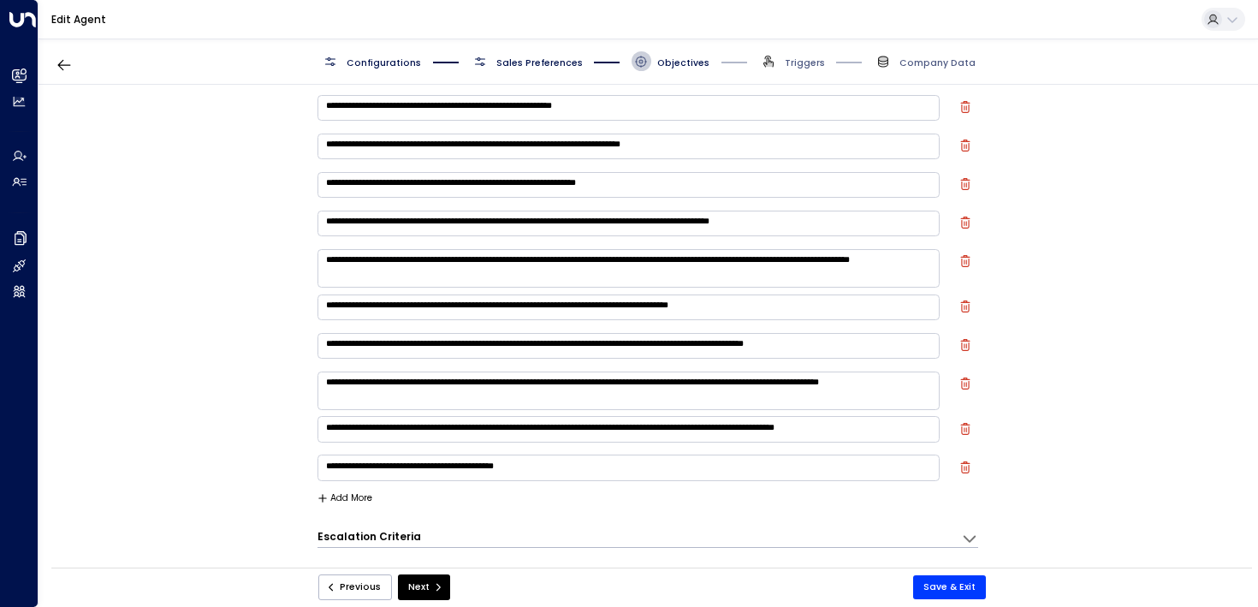
scroll to position [0, 0]
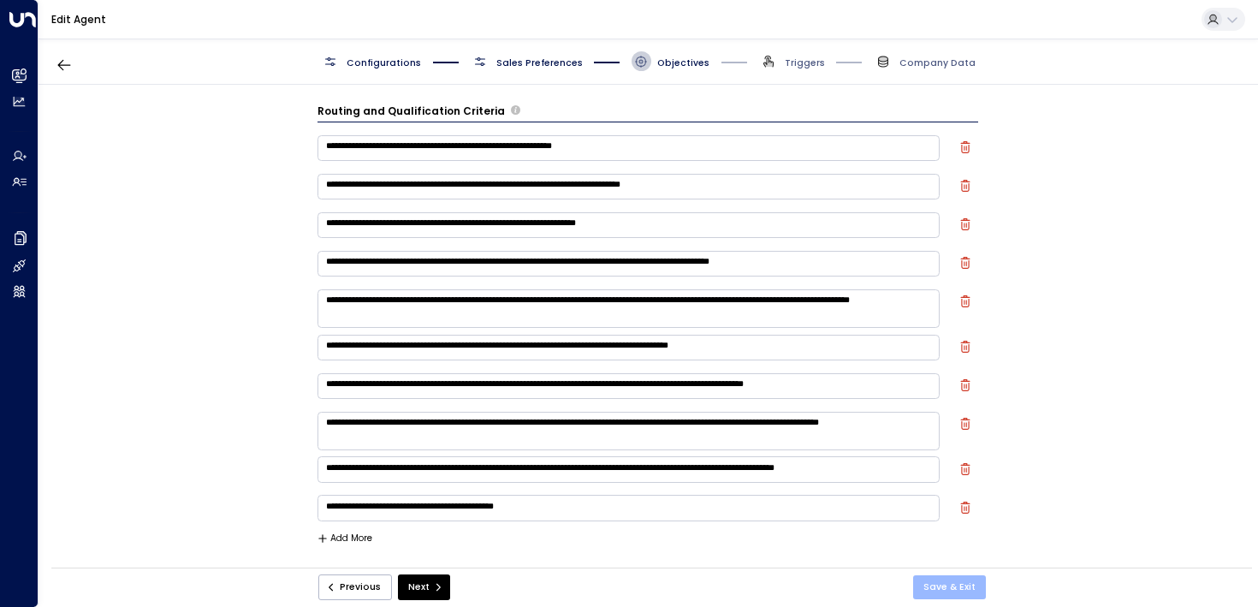
click at [939, 589] on button "Save & Exit" at bounding box center [949, 587] width 73 height 24
click at [933, 582] on button "Save & Exit" at bounding box center [949, 587] width 73 height 24
click at [900, 65] on span "Company Data" at bounding box center [925, 61] width 102 height 20
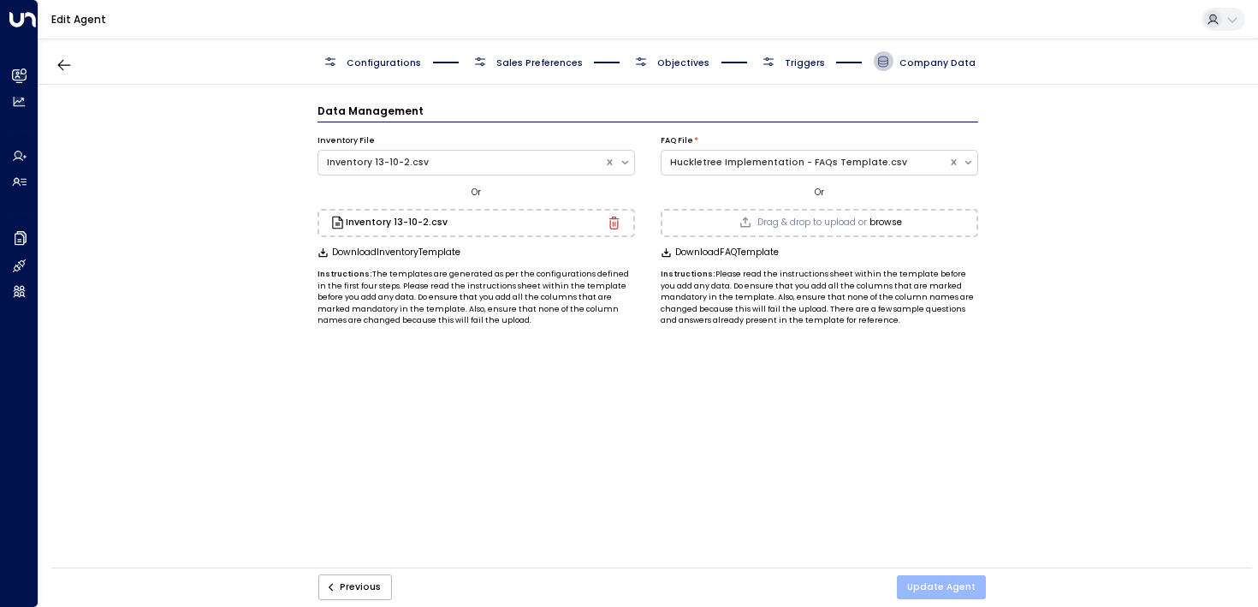
click at [926, 582] on button "Update Agent" at bounding box center [941, 587] width 89 height 24
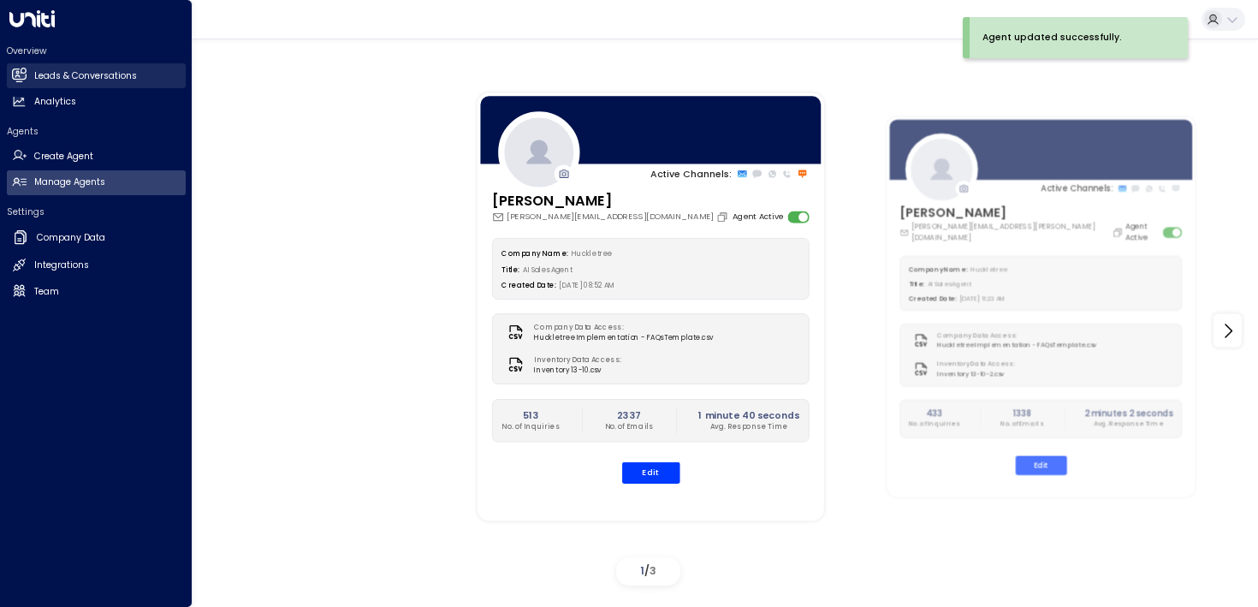
click at [37, 83] on link "Leads & Conversations Leads & Conversations" at bounding box center [96, 75] width 179 height 25
